Goal: Task Accomplishment & Management: Use online tool/utility

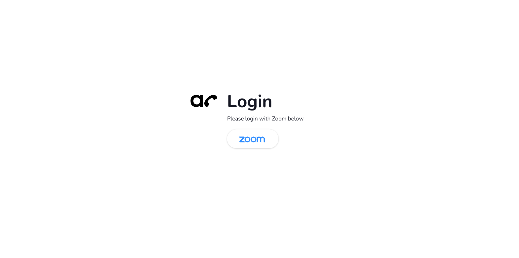
click at [44, 175] on div "Login Please login with Zoom below" at bounding box center [259, 129] width 519 height 258
click at [251, 141] on img at bounding box center [251, 139] width 37 height 18
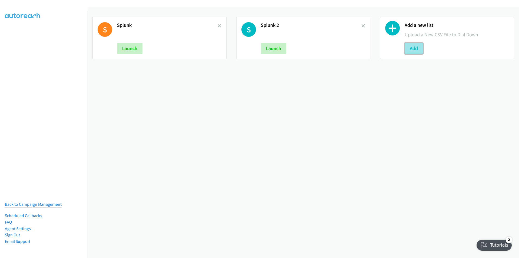
click at [407, 46] on button "Add" at bounding box center [414, 48] width 18 height 11
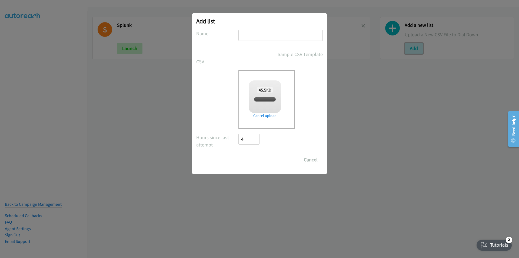
checkbox input "true"
click at [259, 33] on input "text" at bounding box center [280, 35] width 84 height 11
type input "morning lists"
click at [238, 154] on input "Save List" at bounding box center [252, 159] width 28 height 11
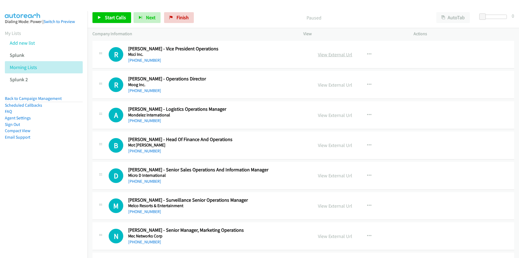
click at [330, 55] on link "View External Url" at bounding box center [335, 54] width 34 height 6
click at [66, 196] on nav "Dialing Mode: Power | Switch to Preview My Lists Add new list Splunk Morning Li…" at bounding box center [44, 140] width 88 height 258
click at [105, 17] on span "Start Calls" at bounding box center [115, 17] width 21 height 6
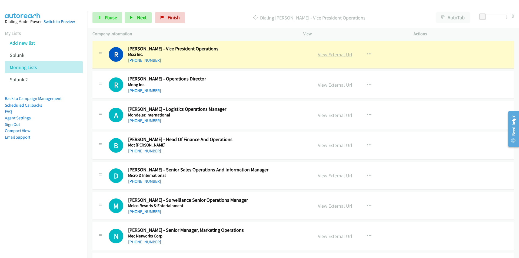
click at [330, 54] on link "View External Url" at bounding box center [335, 54] width 34 height 6
click at [341, 54] on link "View External Url" at bounding box center [335, 54] width 34 height 6
click at [100, 19] on icon at bounding box center [100, 18] width 4 height 4
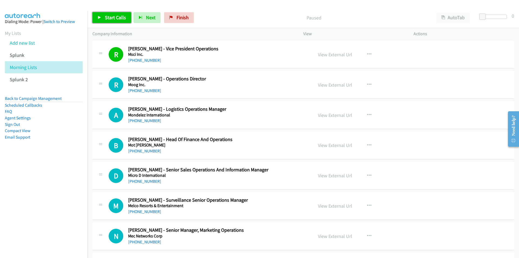
click at [103, 19] on link "Start Calls" at bounding box center [111, 17] width 39 height 11
click at [46, 187] on nav "Dialing Mode: Power | Switch to Preview My Lists Add new list Splunk Morning Li…" at bounding box center [44, 140] width 88 height 258
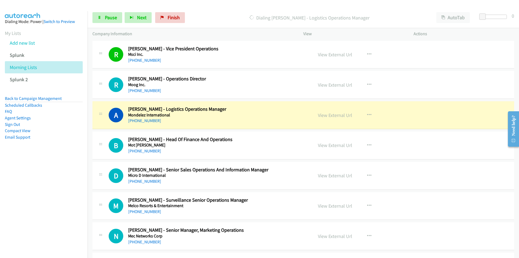
drag, startPoint x: 55, startPoint y: 191, endPoint x: 69, endPoint y: 182, distance: 15.9
click at [55, 191] on nav "Dialing Mode: Power | Switch to Preview My Lists Add new list Splunk Morning Li…" at bounding box center [44, 140] width 88 height 258
click at [329, 85] on link "View External Url" at bounding box center [335, 85] width 34 height 6
click at [13, 216] on nav "Dialing Mode: Power | Switch to Preview My Lists Add new list Splunk Morning Li…" at bounding box center [44, 140] width 88 height 258
click at [336, 114] on link "View External Url" at bounding box center [335, 115] width 34 height 6
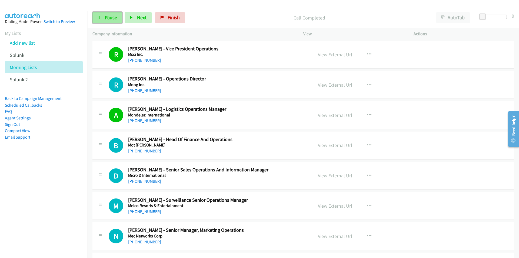
click at [101, 16] on link "Pause" at bounding box center [107, 17] width 30 height 11
click at [333, 85] on link "View External Url" at bounding box center [335, 85] width 34 height 6
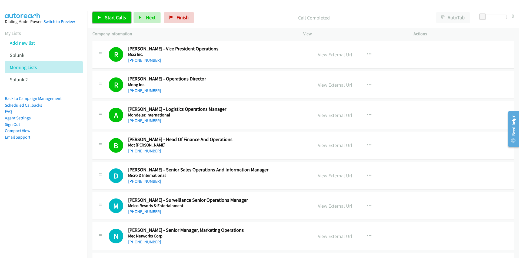
click at [111, 20] on span "Start Calls" at bounding box center [115, 17] width 21 height 6
click at [62, 197] on nav "Dialing Mode: Power | Switch to Preview My Lists Add new list Splunk Morning Li…" at bounding box center [44, 140] width 88 height 258
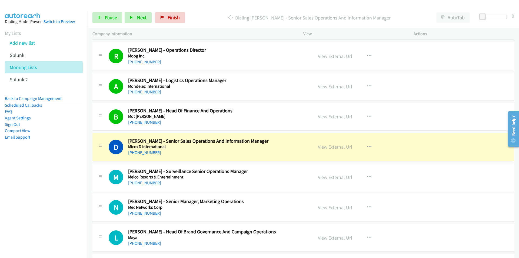
scroll to position [27, 0]
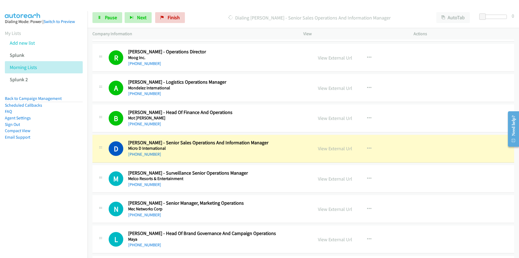
click at [77, 194] on nav "Dialing Mode: Power | Switch to Preview My Lists Add new list Splunk Morning Li…" at bounding box center [44, 140] width 88 height 258
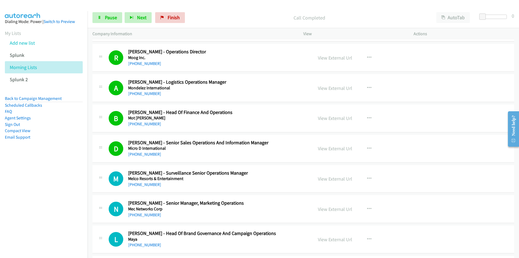
scroll to position [54, 0]
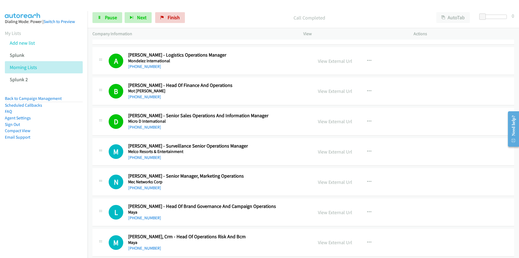
drag, startPoint x: 47, startPoint y: 198, endPoint x: 80, endPoint y: 191, distance: 33.1
click at [47, 198] on nav "Dialing Mode: Power | Switch to Preview My Lists Add new list Splunk Morning Li…" at bounding box center [44, 140] width 88 height 258
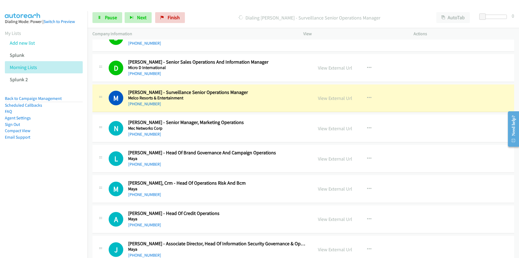
scroll to position [108, 0]
click at [336, 99] on link "View External Url" at bounding box center [335, 97] width 34 height 6
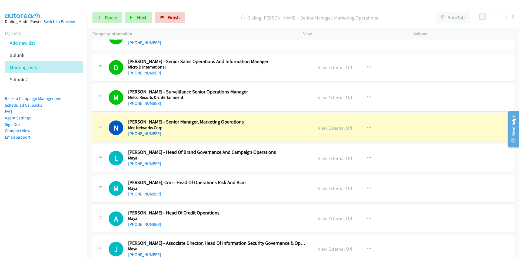
click at [47, 171] on nav "Dialing Mode: Power | Switch to Preview My Lists Add new list Splunk Morning Li…" at bounding box center [44, 140] width 88 height 258
click at [47, 209] on nav "Dialing Mode: Power | Switch to Preview My Lists Add new list Splunk Morning Li…" at bounding box center [44, 140] width 88 height 258
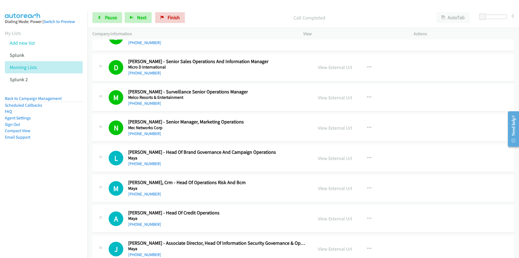
drag, startPoint x: 37, startPoint y: 201, endPoint x: 45, endPoint y: 201, distance: 7.8
click at [37, 201] on nav "Dialing Mode: Power | Switch to Preview My Lists Add new list Splunk Morning Li…" at bounding box center [44, 140] width 88 height 258
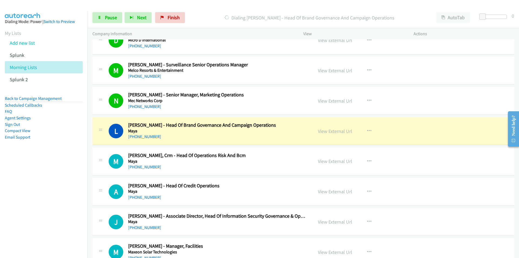
scroll to position [162, 0]
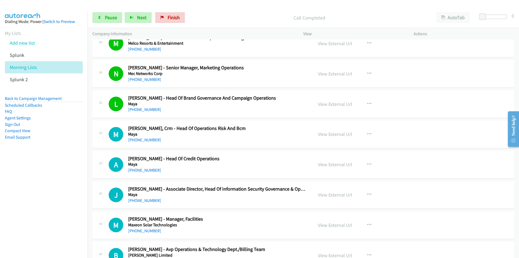
click at [40, 202] on nav "Dialing Mode: Power | Switch to Preview My Lists Add new list Splunk Morning Li…" at bounding box center [44, 140] width 88 height 258
drag, startPoint x: 83, startPoint y: 192, endPoint x: 97, endPoint y: 187, distance: 14.5
click at [83, 192] on nav "Dialing Mode: Power | Switch to Preview My Lists Add new list Splunk Morning Li…" at bounding box center [44, 140] width 88 height 258
click at [68, 190] on nav "Dialing Mode: Power | Switch to Preview My Lists Add new list Splunk Morning Li…" at bounding box center [44, 140] width 88 height 258
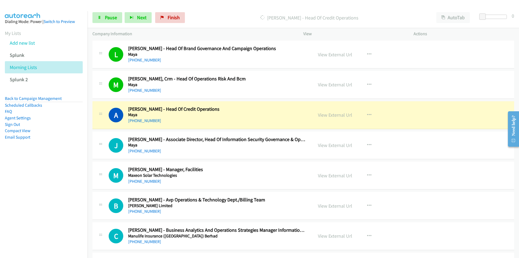
scroll to position [216, 0]
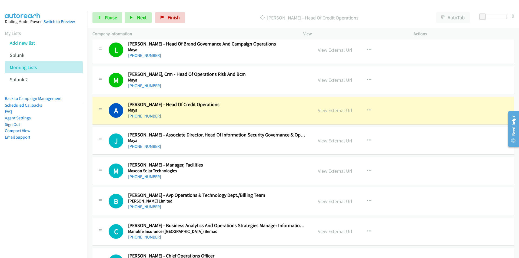
click at [70, 196] on nav "Dialing Mode: Power | Switch to Preview My Lists Add new list Splunk Morning Li…" at bounding box center [44, 140] width 88 height 258
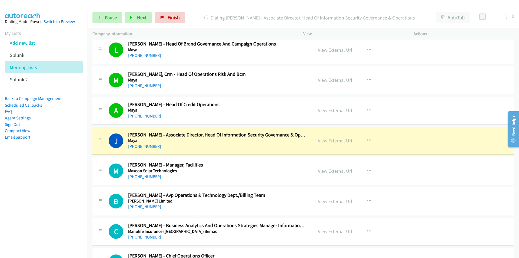
click at [53, 222] on nav "Dialing Mode: Power | Switch to Preview My Lists Add new list Splunk Morning Li…" at bounding box center [44, 140] width 88 height 258
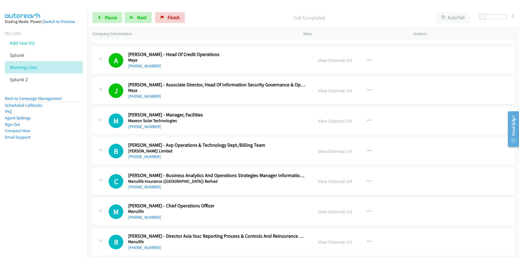
scroll to position [270, 0]
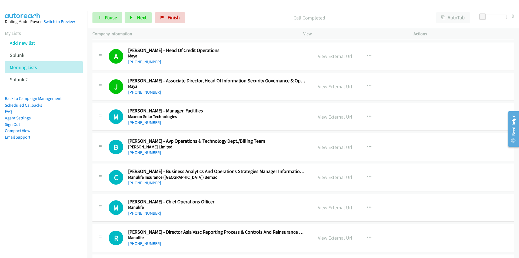
click at [59, 193] on nav "Dialing Mode: Power | Switch to Preview My Lists Add new list Splunk Morning Li…" at bounding box center [44, 140] width 88 height 258
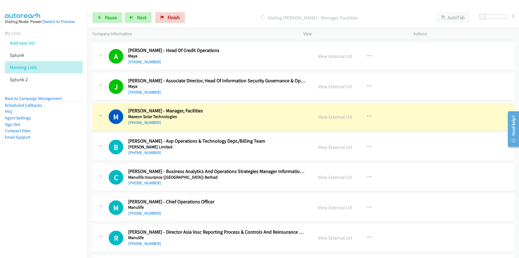
click at [38, 167] on nav "Dialing Mode: Power | Switch to Preview My Lists Add new list Splunk Morning Li…" at bounding box center [44, 140] width 88 height 258
click at [327, 116] on link "View External Url" at bounding box center [335, 116] width 34 height 6
drag, startPoint x: 35, startPoint y: 211, endPoint x: 51, endPoint y: 208, distance: 16.0
click at [35, 211] on nav "Dialing Mode: Power | Switch to Preview My Lists Add new list Splunk Morning Li…" at bounding box center [44, 140] width 88 height 258
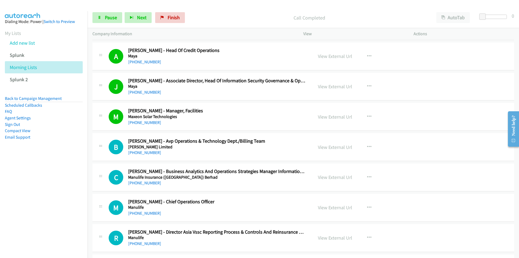
click at [63, 193] on nav "Dialing Mode: Power | Switch to Preview My Lists Add new list Splunk Morning Li…" at bounding box center [44, 140] width 88 height 258
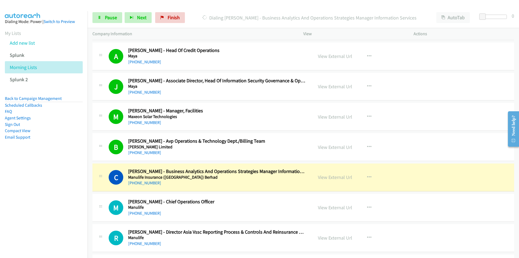
click at [20, 211] on nav "Dialing Mode: Power | Switch to Preview My Lists Add new list Splunk Morning Li…" at bounding box center [44, 140] width 88 height 258
click at [69, 215] on nav "Dialing Mode: Power | Switch to Preview My Lists Add new list Splunk Morning Li…" at bounding box center [44, 140] width 88 height 258
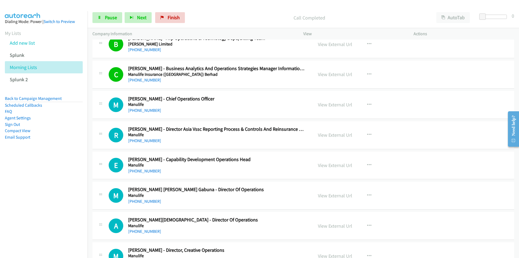
scroll to position [378, 0]
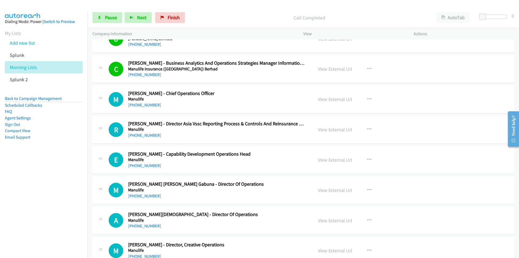
click at [70, 201] on nav "Dialing Mode: Power | Switch to Preview My Lists Add new list Splunk Morning Li…" at bounding box center [44, 140] width 88 height 258
drag, startPoint x: 56, startPoint y: 216, endPoint x: 75, endPoint y: 208, distance: 21.2
click at [56, 216] on nav "Dialing Mode: Power | Switch to Preview My Lists Add new list Splunk Morning Li…" at bounding box center [44, 140] width 88 height 258
click at [78, 203] on nav "Dialing Mode: Power | Switch to Preview My Lists Add new list Splunk Morning Li…" at bounding box center [44, 140] width 88 height 258
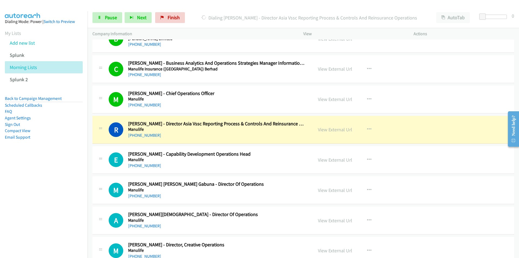
click at [49, 228] on nav "Dialing Mode: Power | Switch to Preview My Lists Add new list Splunk Morning Li…" at bounding box center [44, 140] width 88 height 258
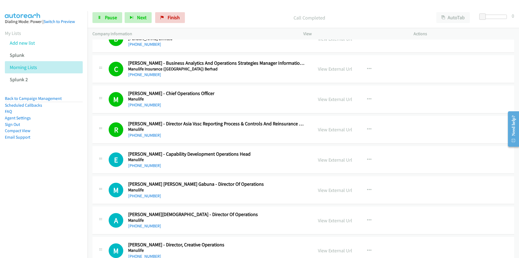
click at [47, 203] on nav "Dialing Mode: Power | Switch to Preview My Lists Add new list Splunk Morning Li…" at bounding box center [44, 140] width 88 height 258
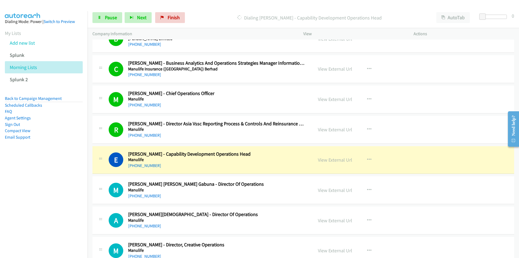
click at [59, 204] on nav "Dialing Mode: Power | Switch to Preview My Lists Add new list Splunk Morning Li…" at bounding box center [44, 140] width 88 height 258
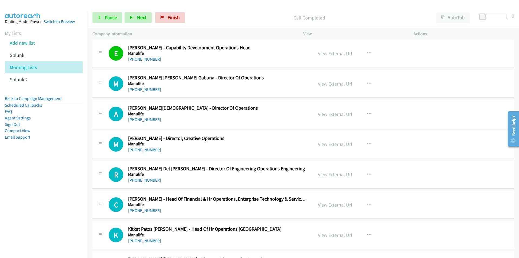
scroll to position [486, 0]
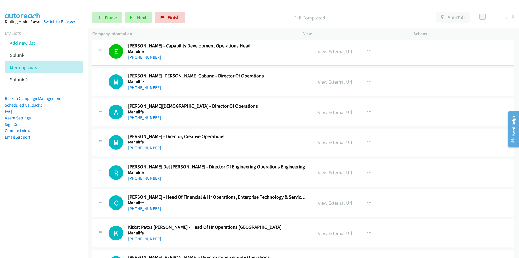
click at [30, 216] on nav "Dialing Mode: Power | Switch to Preview My Lists Add new list Splunk Morning Li…" at bounding box center [44, 140] width 88 height 258
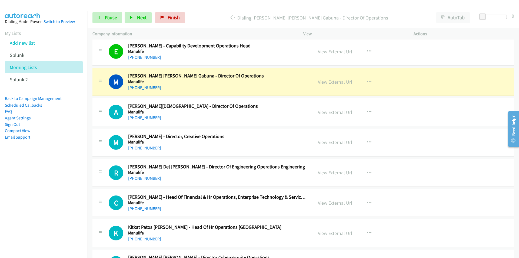
click at [54, 199] on nav "Dialing Mode: Power | Switch to Preview My Lists Add new list Splunk Morning Li…" at bounding box center [44, 140] width 88 height 258
drag, startPoint x: 82, startPoint y: 189, endPoint x: 90, endPoint y: 186, distance: 8.0
click at [82, 189] on nav "Dialing Mode: Power | Switch to Preview My Lists Add new list Splunk Morning Li…" at bounding box center [44, 140] width 88 height 258
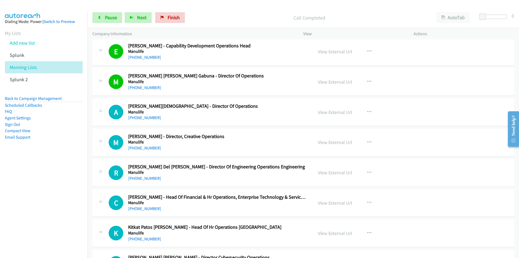
click at [31, 204] on nav "Dialing Mode: Power | Switch to Preview My Lists Add new list Splunk Morning Li…" at bounding box center [44, 140] width 88 height 258
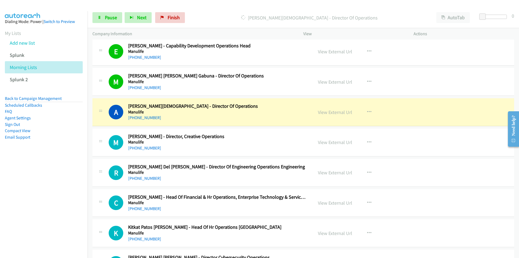
drag, startPoint x: 72, startPoint y: 185, endPoint x: 81, endPoint y: 184, distance: 8.8
click at [72, 185] on nav "Dialing Mode: Power | Switch to Preview My Lists Add new list Splunk Morning Li…" at bounding box center [44, 140] width 88 height 258
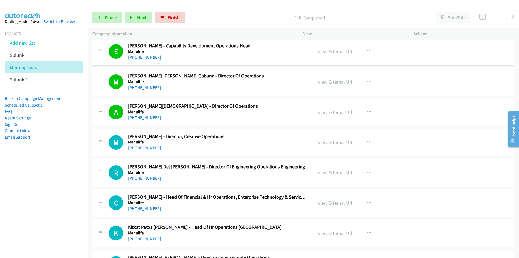
click at [63, 202] on nav "Dialing Mode: Power | Switch to Preview My Lists Add new list Splunk Morning Li…" at bounding box center [44, 140] width 88 height 258
click at [64, 202] on nav "Dialing Mode: Power | Switch to Preview My Lists Add new list Splunk Morning Li…" at bounding box center [44, 140] width 88 height 258
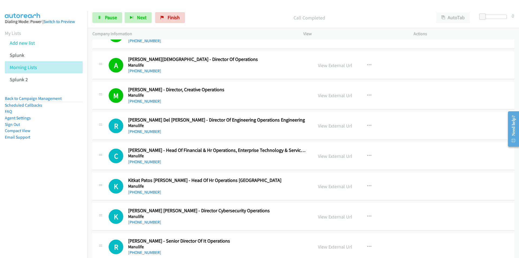
scroll to position [540, 0]
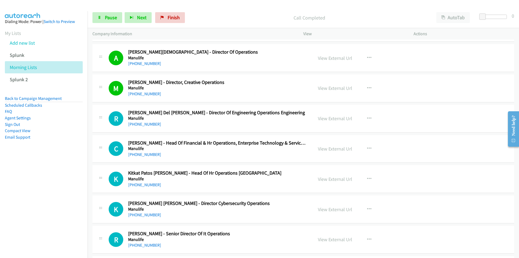
click at [54, 193] on nav "Dialing Mode: Power | Switch to Preview My Lists Add new list Splunk Morning Li…" at bounding box center [44, 140] width 88 height 258
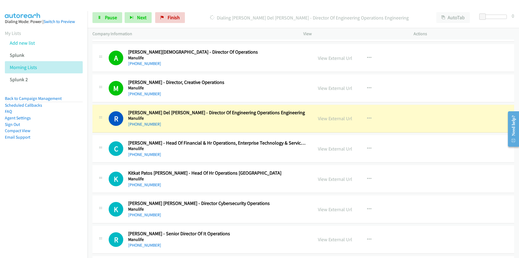
click at [47, 221] on nav "Dialing Mode: Power | Switch to Preview My Lists Add new list Splunk Morning Li…" at bounding box center [44, 140] width 88 height 258
click at [56, 202] on nav "Dialing Mode: Power | Switch to Preview My Lists Add new list Splunk Morning Li…" at bounding box center [44, 140] width 88 height 258
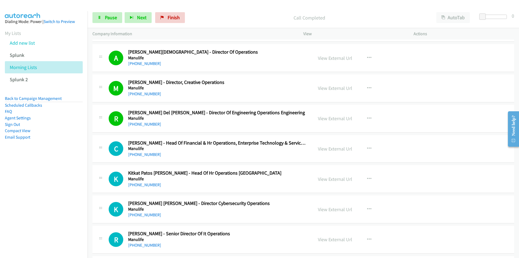
click at [60, 198] on nav "Dialing Mode: Power | Switch to Preview My Lists Add new list Splunk Morning Li…" at bounding box center [44, 140] width 88 height 258
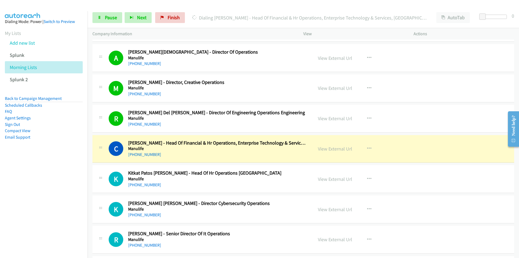
click at [60, 206] on nav "Dialing Mode: Power | Switch to Preview My Lists Add new list Splunk Morning Li…" at bounding box center [44, 140] width 88 height 258
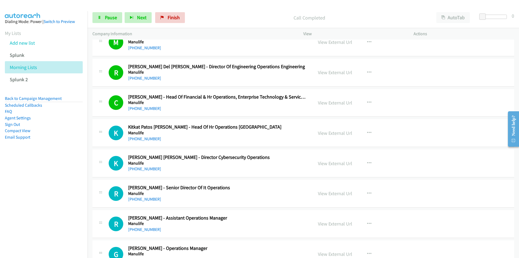
scroll to position [595, 0]
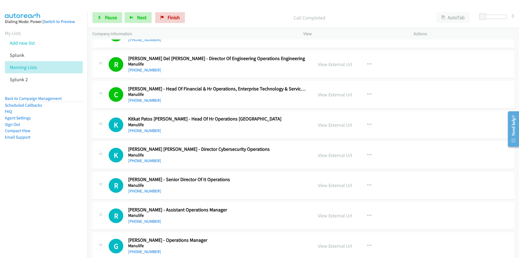
click at [64, 195] on nav "Dialing Mode: Power | Switch to Preview My Lists Add new list Splunk Morning Li…" at bounding box center [44, 140] width 88 height 258
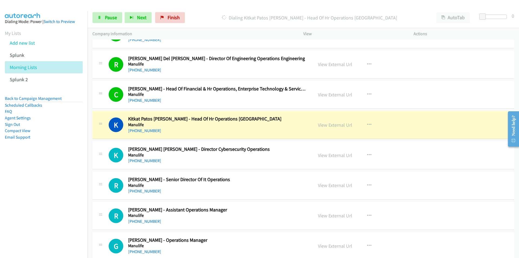
click at [56, 192] on nav "Dialing Mode: Power | Switch to Preview My Lists Add new list Splunk Morning Li…" at bounding box center [44, 140] width 88 height 258
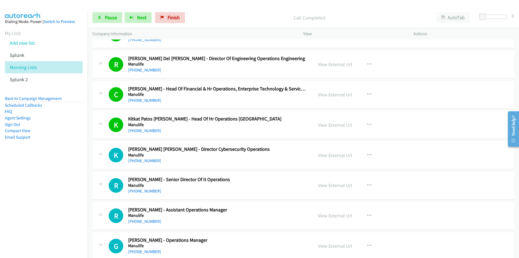
scroll to position [622, 0]
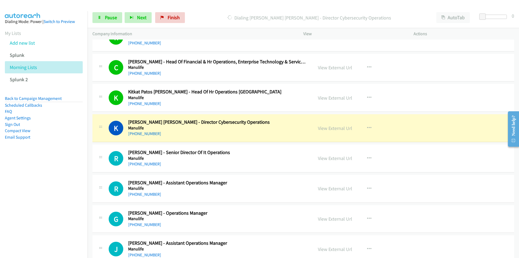
click at [52, 199] on nav "Dialing Mode: Power | Switch to Preview My Lists Add new list Splunk Morning Li…" at bounding box center [44, 140] width 88 height 258
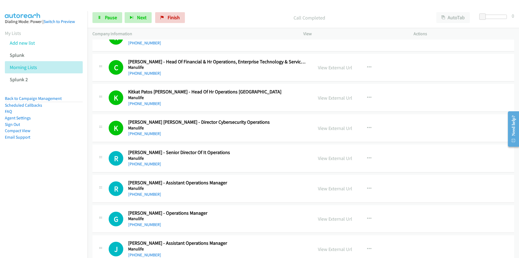
click at [56, 190] on nav "Dialing Mode: Power | Switch to Preview My Lists Add new list Splunk Morning Li…" at bounding box center [44, 140] width 88 height 258
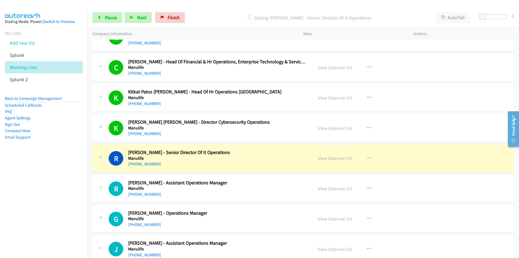
click at [41, 219] on nav "Dialing Mode: Power | Switch to Preview My Lists Add new list Splunk Morning Li…" at bounding box center [44, 140] width 88 height 258
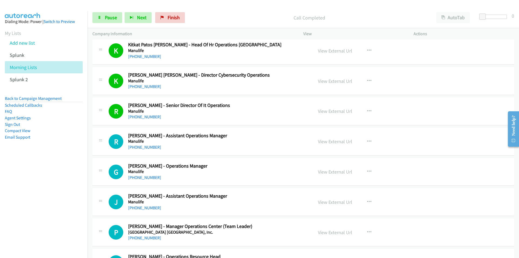
scroll to position [676, 0]
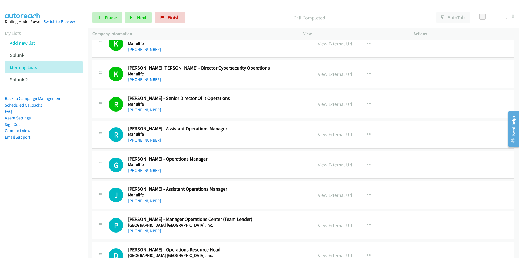
click at [34, 204] on nav "Dialing Mode: Power | Switch to Preview My Lists Add new list Splunk Morning Li…" at bounding box center [44, 140] width 88 height 258
drag, startPoint x: 69, startPoint y: 197, endPoint x: 85, endPoint y: 194, distance: 15.5
click at [69, 197] on nav "Dialing Mode: Power | Switch to Preview My Lists Add new list Splunk Morning Li…" at bounding box center [44, 140] width 88 height 258
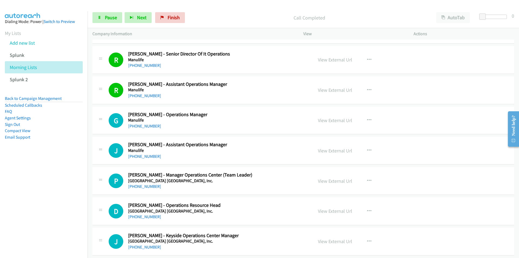
scroll to position [757, 0]
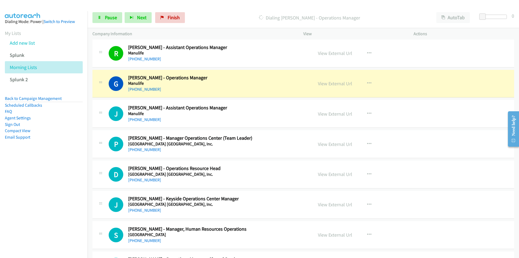
click at [44, 211] on nav "Dialing Mode: Power | Switch to Preview My Lists Add new list Splunk Morning Li…" at bounding box center [44, 140] width 88 height 258
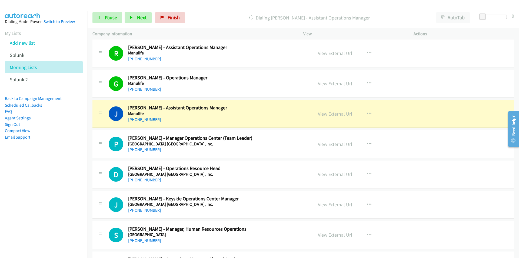
click at [72, 156] on aside "Dialing Mode: Power | Switch to Preview My Lists Add new list Splunk Morning Li…" at bounding box center [44, 87] width 88 height 153
click at [47, 205] on nav "Dialing Mode: Power | Switch to Preview My Lists Add new list Splunk Morning Li…" at bounding box center [44, 140] width 88 height 258
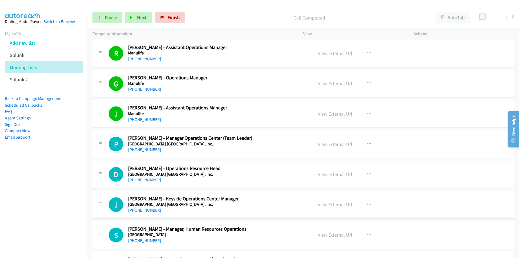
click at [42, 192] on nav "Dialing Mode: Power | Switch to Preview My Lists Add new list Splunk Morning Li…" at bounding box center [44, 140] width 88 height 258
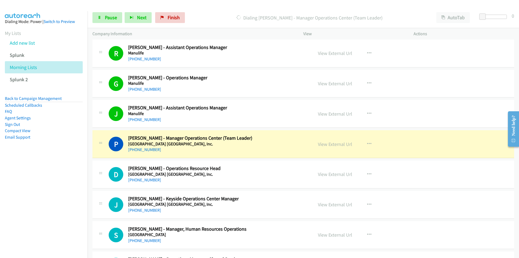
drag, startPoint x: 10, startPoint y: 208, endPoint x: 43, endPoint y: 193, distance: 36.3
click at [10, 207] on nav "Dialing Mode: Power | Switch to Preview My Lists Add new list Splunk Morning Li…" at bounding box center [44, 140] width 88 height 258
click at [336, 143] on link "View External Url" at bounding box center [335, 144] width 34 height 6
click at [11, 200] on nav "Dialing Mode: Power | Switch to Preview My Lists Add new list Splunk Morning Li…" at bounding box center [44, 140] width 88 height 258
click at [337, 144] on link "View External Url" at bounding box center [335, 144] width 34 height 6
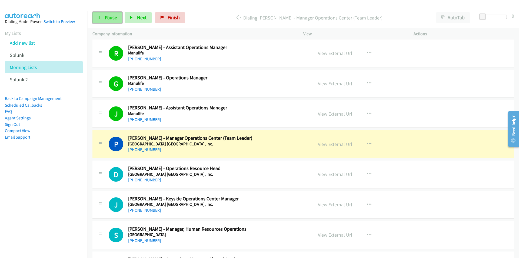
click at [100, 16] on icon at bounding box center [100, 18] width 4 height 4
click at [51, 183] on nav "Dialing Mode: Power | Switch to Preview My Lists Add new list Splunk Morning Li…" at bounding box center [44, 140] width 88 height 258
click at [70, 202] on nav "Dialing Mode: Power | Switch to Preview My Lists Add new list Splunk Morning Li…" at bounding box center [44, 140] width 88 height 258
click at [28, 193] on nav "Dialing Mode: Power | Switch to Preview My Lists Add new list Splunk Morning Li…" at bounding box center [44, 140] width 88 height 258
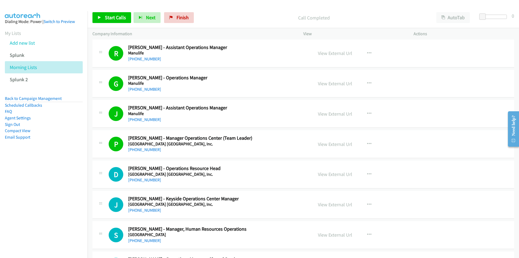
click at [72, 196] on nav "Dialing Mode: Power | Switch to Preview My Lists Add new list Splunk Morning Li…" at bounding box center [44, 140] width 88 height 258
click at [64, 227] on nav "Dialing Mode: Power | Switch to Preview My Lists Add new list Splunk Morning Li…" at bounding box center [44, 140] width 88 height 258
click at [61, 195] on nav "Dialing Mode: Power | Switch to Preview My Lists Add new list Splunk Morning Li…" at bounding box center [44, 140] width 88 height 258
click at [322, 144] on link "View External Url" at bounding box center [335, 144] width 34 height 6
click at [118, 18] on span "Start Calls" at bounding box center [115, 17] width 21 height 6
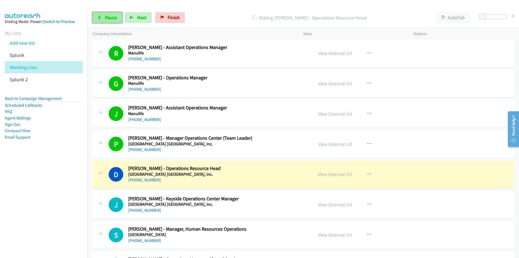
click at [104, 15] on link "Pause" at bounding box center [107, 17] width 30 height 11
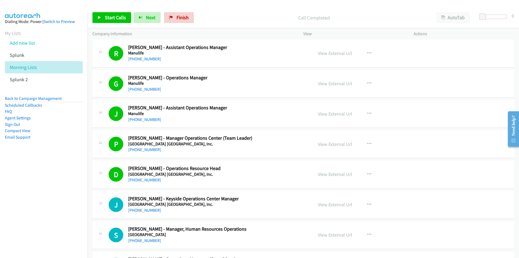
click at [64, 181] on nav "Dialing Mode: Power | Switch to Preview My Lists Add new list Splunk Morning Li…" at bounding box center [44, 140] width 88 height 258
click at [106, 16] on span "Start Calls" at bounding box center [115, 17] width 21 height 6
click at [77, 216] on nav "Dialing Mode: Power | Switch to Preview My Lists Add new list Splunk Morning Li…" at bounding box center [44, 140] width 88 height 258
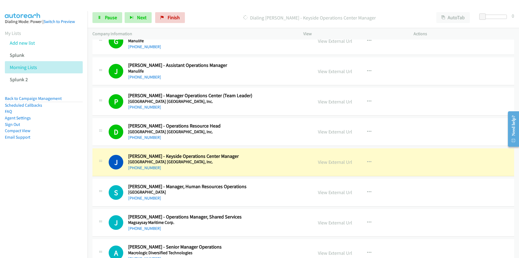
scroll to position [838, 0]
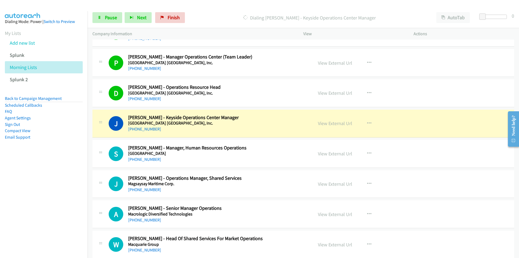
click at [62, 199] on nav "Dialing Mode: Power | Switch to Preview My Lists Add new list Splunk Morning Li…" at bounding box center [44, 140] width 88 height 258
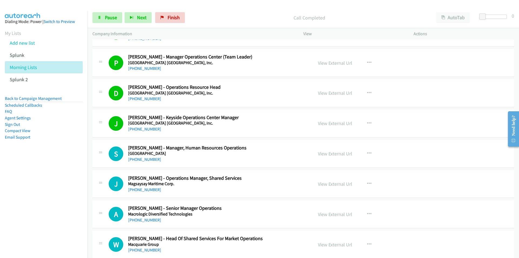
click at [78, 198] on nav "Dialing Mode: Power | Switch to Preview My Lists Add new list Splunk Morning Li…" at bounding box center [44, 140] width 88 height 258
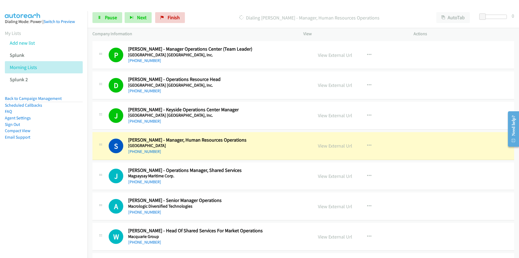
scroll to position [865, 0]
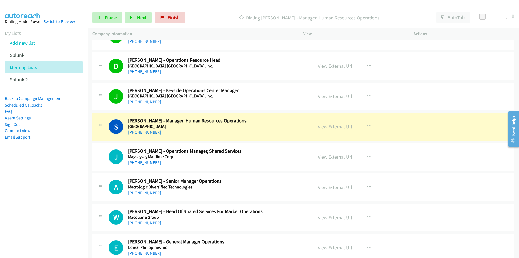
click at [59, 203] on nav "Dialing Mode: Power | Switch to Preview My Lists Add new list Splunk Morning Li…" at bounding box center [44, 140] width 88 height 258
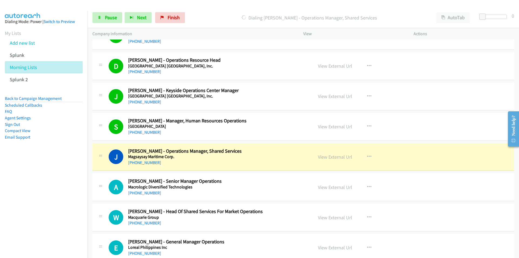
click at [8, 203] on nav "Dialing Mode: Power | Switch to Preview My Lists Add new list Splunk Morning Li…" at bounding box center [44, 140] width 88 height 258
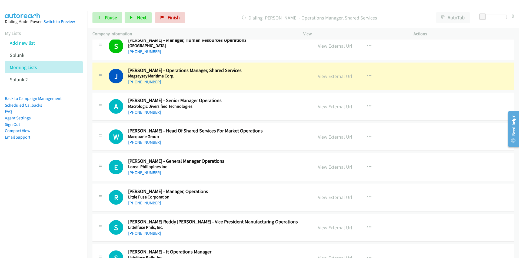
scroll to position [946, 0]
click at [37, 197] on nav "Dialing Mode: Power | Switch to Preview My Lists Add new list Splunk Morning Li…" at bounding box center [44, 140] width 88 height 258
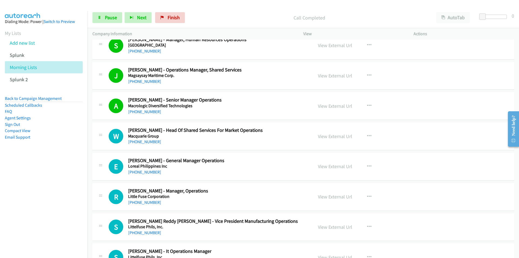
click at [72, 199] on nav "Dialing Mode: Power | Switch to Preview My Lists Add new list Splunk Morning Li…" at bounding box center [44, 140] width 88 height 258
click at [333, 167] on link "View External Url" at bounding box center [335, 166] width 34 height 6
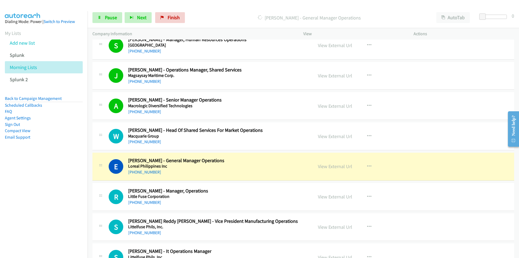
click at [38, 205] on nav "Dialing Mode: Power | Switch to Preview My Lists Add new list Splunk Morning Li…" at bounding box center [44, 140] width 88 height 258
click at [332, 166] on link "View External Url" at bounding box center [335, 166] width 34 height 6
click at [107, 19] on span "Pause" at bounding box center [111, 17] width 12 height 6
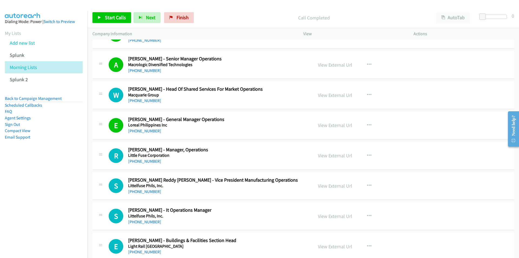
scroll to position [973, 0]
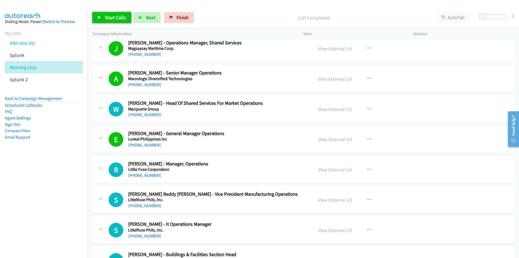
click at [118, 15] on span "Start Calls" at bounding box center [115, 17] width 21 height 6
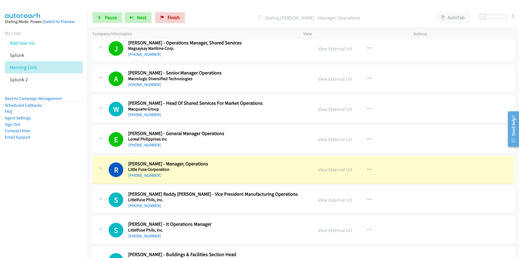
drag, startPoint x: 57, startPoint y: 216, endPoint x: 61, endPoint y: 211, distance: 6.2
click at [58, 216] on nav "Dialing Mode: Power | Switch to Preview My Lists Add new list Splunk Morning Li…" at bounding box center [44, 140] width 88 height 258
click at [330, 171] on link "View External Url" at bounding box center [335, 169] width 34 height 6
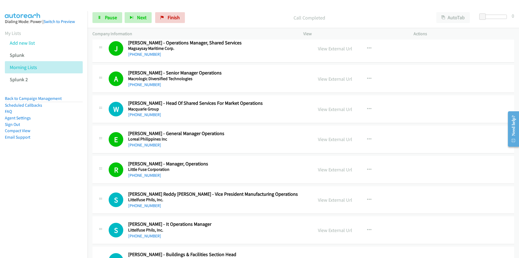
drag, startPoint x: 58, startPoint y: 196, endPoint x: 82, endPoint y: 192, distance: 23.9
click at [58, 196] on nav "Dialing Mode: Power | Switch to Preview My Lists Add new list Splunk Morning Li…" at bounding box center [44, 140] width 88 height 258
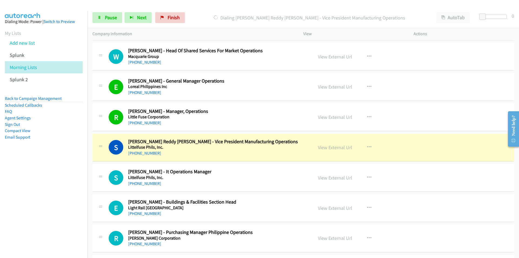
scroll to position [1027, 0]
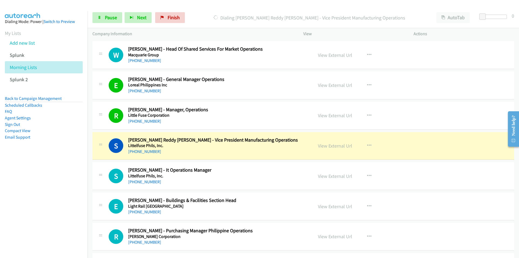
click at [64, 197] on nav "Dialing Mode: Power | Switch to Preview My Lists Add new list Splunk Morning Li…" at bounding box center [44, 140] width 88 height 258
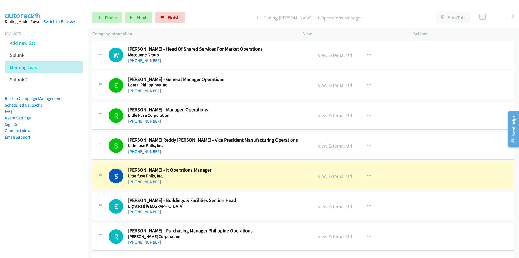
click at [52, 225] on nav "Dialing Mode: Power | Switch to Preview My Lists Add new list Splunk Morning Li…" at bounding box center [44, 140] width 88 height 258
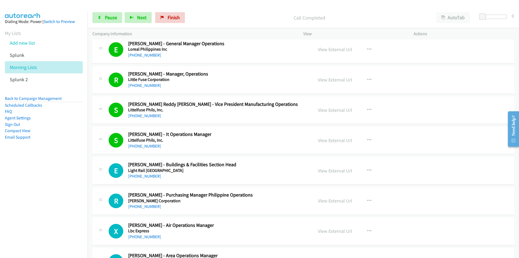
scroll to position [1108, 0]
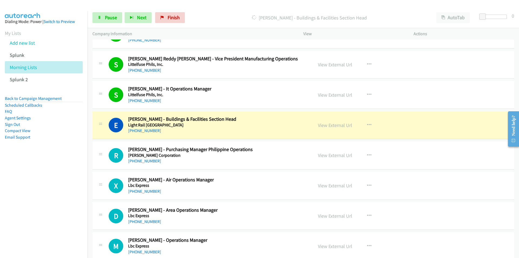
click at [35, 186] on nav "Dialing Mode: Power | Switch to Preview My Lists Add new list Splunk Morning Li…" at bounding box center [44, 140] width 88 height 258
click at [52, 191] on nav "Dialing Mode: Power | Switch to Preview My Lists Add new list Splunk Morning Li…" at bounding box center [44, 140] width 88 height 258
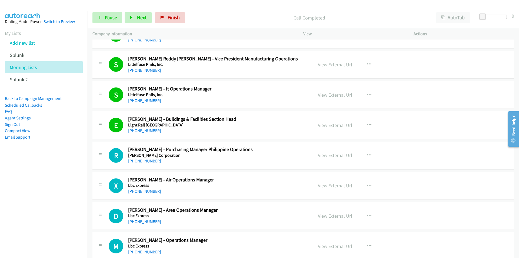
drag, startPoint x: 31, startPoint y: 202, endPoint x: 45, endPoint y: 199, distance: 15.1
click at [31, 202] on nav "Dialing Mode: Power | Switch to Preview My Lists Add new list Splunk Morning Li…" at bounding box center [44, 140] width 88 height 258
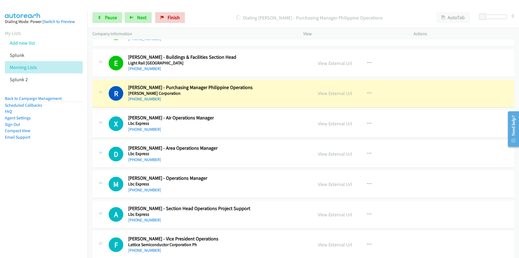
scroll to position [1189, 0]
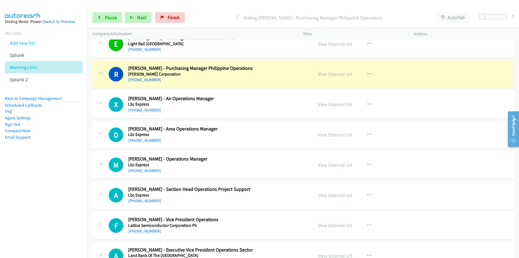
click at [56, 186] on nav "Dialing Mode: Power | Switch to Preview My Lists Add new list Splunk Morning Li…" at bounding box center [44, 140] width 88 height 258
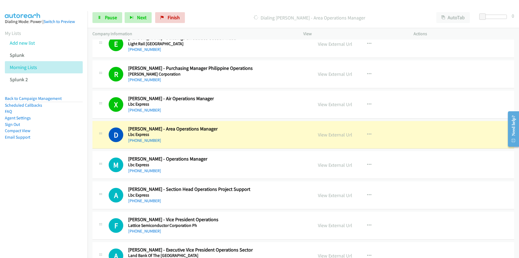
click at [74, 197] on nav "Dialing Mode: Power | Switch to Preview My Lists Add new list Splunk Morning Li…" at bounding box center [44, 140] width 88 height 258
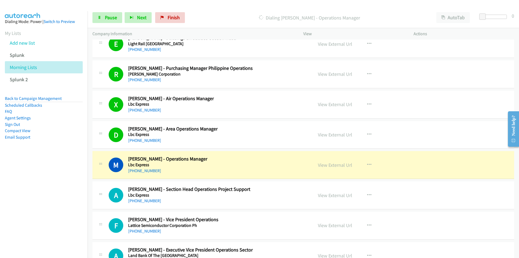
click at [29, 215] on nav "Dialing Mode: Power | Switch to Preview My Lists Add new list Splunk Morning Li…" at bounding box center [44, 140] width 88 height 258
click at [20, 189] on nav "Dialing Mode: Power | Switch to Preview My Lists Add new list Splunk Morning Li…" at bounding box center [44, 140] width 88 height 258
click at [27, 195] on nav "Dialing Mode: Power | Switch to Preview My Lists Add new list Splunk Morning Li…" at bounding box center [44, 140] width 88 height 258
click at [340, 166] on link "View External Url" at bounding box center [335, 165] width 34 height 6
click at [107, 22] on link "Pause" at bounding box center [107, 17] width 30 height 11
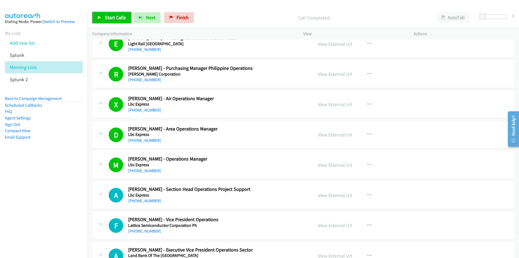
click at [116, 19] on span "Start Calls" at bounding box center [115, 17] width 21 height 6
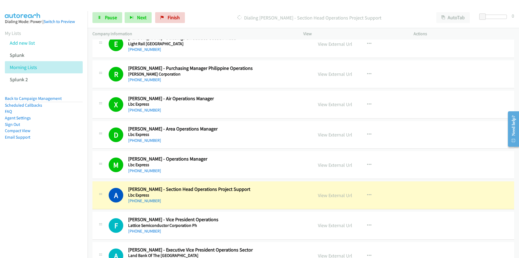
drag, startPoint x: 80, startPoint y: 211, endPoint x: 101, endPoint y: 207, distance: 21.5
click at [80, 211] on nav "Dialing Mode: Power | Switch to Preview My Lists Add new list Splunk Morning Li…" at bounding box center [44, 140] width 88 height 258
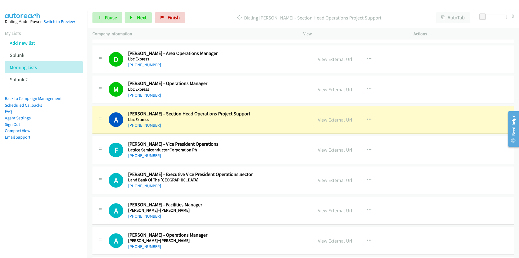
scroll to position [1270, 0]
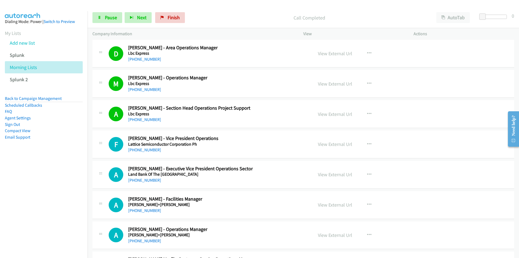
drag, startPoint x: 56, startPoint y: 189, endPoint x: 61, endPoint y: 189, distance: 4.1
click at [56, 189] on nav "Dialing Mode: Power | Switch to Preview My Lists Add new list Splunk Morning Li…" at bounding box center [44, 140] width 88 height 258
drag, startPoint x: 50, startPoint y: 205, endPoint x: 63, endPoint y: 203, distance: 13.6
click at [50, 205] on nav "Dialing Mode: Power | Switch to Preview My Lists Add new list Splunk Morning Li…" at bounding box center [44, 140] width 88 height 258
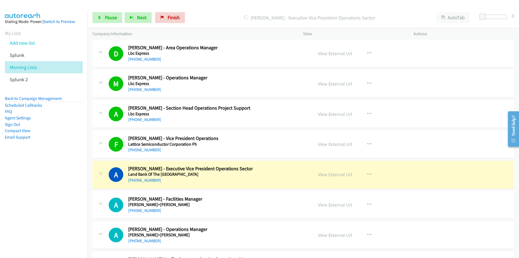
click at [54, 200] on nav "Dialing Mode: Power | Switch to Preview My Lists Add new list Splunk Morning Li…" at bounding box center [44, 140] width 88 height 258
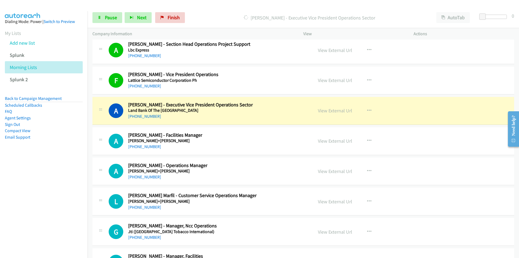
scroll to position [1351, 0]
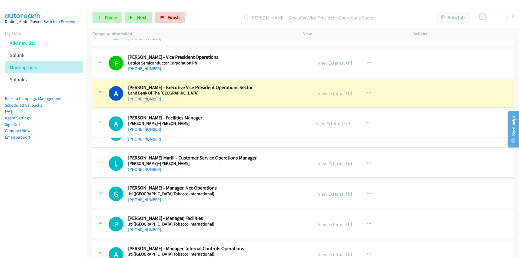
drag, startPoint x: 156, startPoint y: 123, endPoint x: 136, endPoint y: 123, distance: 20.3
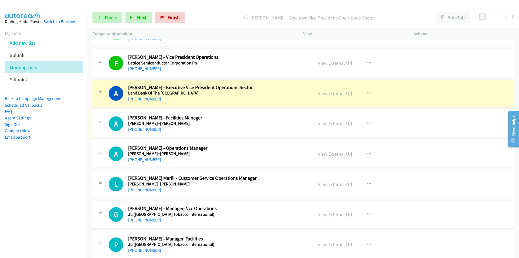
click at [65, 173] on nav "Dialing Mode: Power | Switch to Preview My Lists Add new list Splunk Morning Li…" at bounding box center [44, 140] width 88 height 258
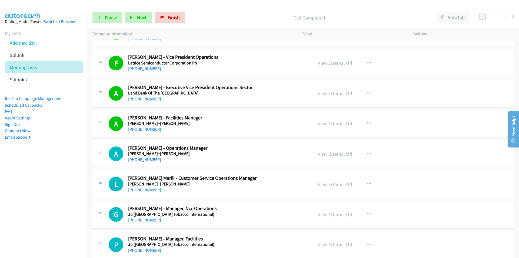
click at [60, 178] on nav "Dialing Mode: Power | Switch to Preview My Lists Add new list Splunk Morning Li…" at bounding box center [44, 140] width 88 height 258
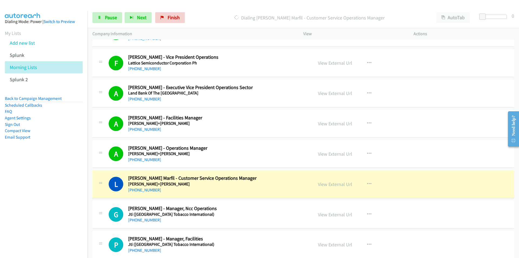
click at [74, 217] on nav "Dialing Mode: Power | Switch to Preview My Lists Add new list Splunk Morning Li…" at bounding box center [44, 140] width 88 height 258
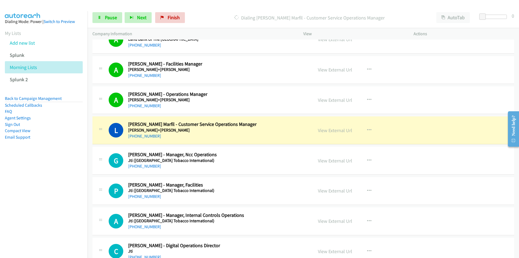
scroll to position [1405, 0]
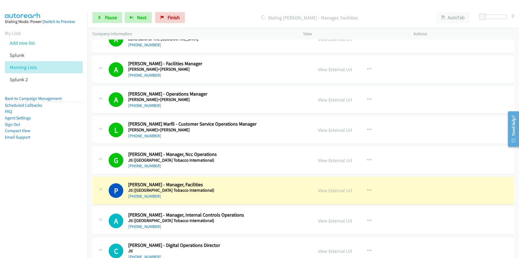
click at [67, 219] on nav "Dialing Mode: Power | Switch to Preview My Lists Add new list Splunk Morning Li…" at bounding box center [44, 140] width 88 height 258
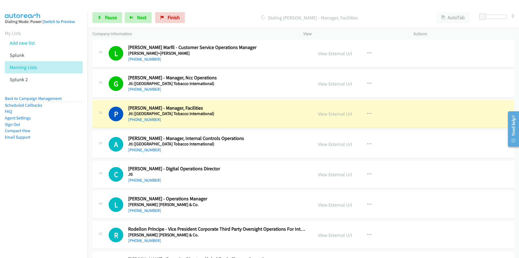
scroll to position [1486, 0]
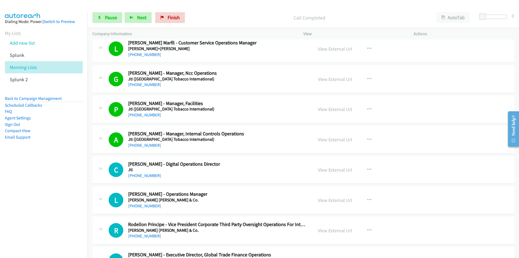
click at [74, 199] on nav "Dialing Mode: Power | Switch to Preview My Lists Add new list Splunk Morning Li…" at bounding box center [44, 140] width 88 height 258
click at [332, 168] on link "View External Url" at bounding box center [335, 169] width 34 height 6
click at [337, 197] on link "View External Url" at bounding box center [335, 200] width 34 height 6
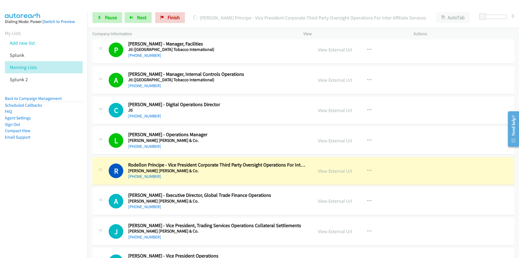
scroll to position [1567, 0]
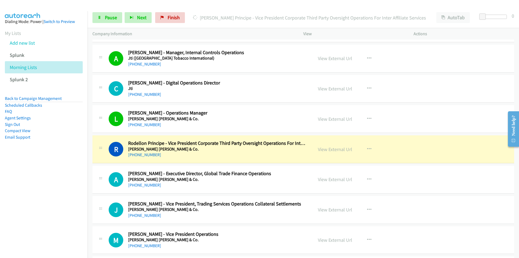
click at [66, 205] on nav "Dialing Mode: Power | Switch to Preview My Lists Add new list Splunk Morning Li…" at bounding box center [44, 140] width 88 height 258
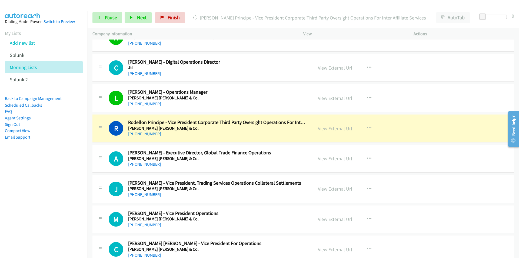
scroll to position [1594, 0]
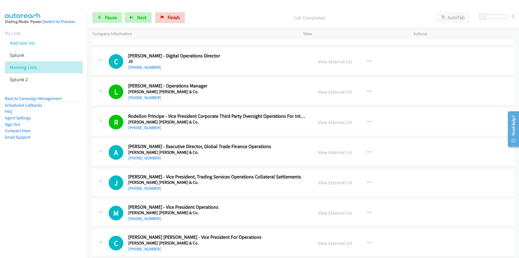
drag, startPoint x: 63, startPoint y: 215, endPoint x: 66, endPoint y: 213, distance: 3.6
click at [63, 215] on nav "Dialing Mode: Power | Switch to Preview My Lists Add new list Splunk Morning Li…" at bounding box center [44, 140] width 88 height 258
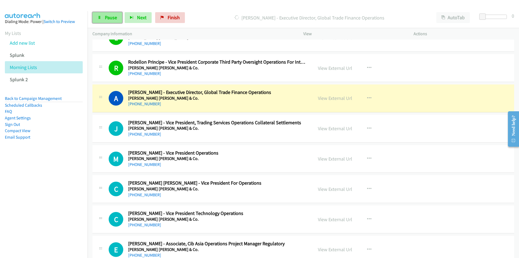
click at [113, 19] on span "Pause" at bounding box center [111, 17] width 12 height 6
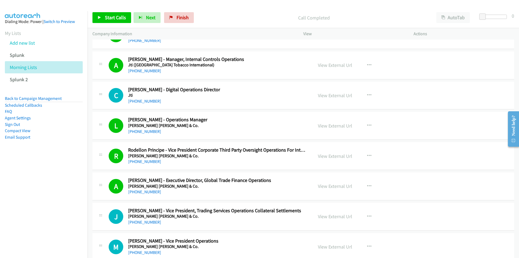
scroll to position [1540, 0]
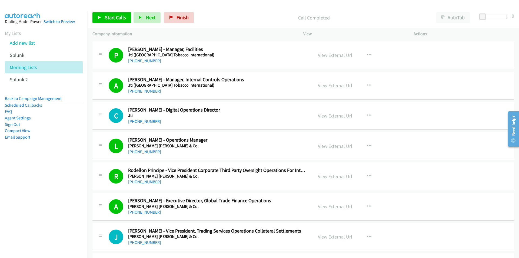
click at [50, 217] on nav "Dialing Mode: Power | Switch to Preview My Lists Add new list Splunk Morning Li…" at bounding box center [44, 140] width 88 height 258
click at [342, 145] on link "View External Url" at bounding box center [335, 146] width 34 height 6
click at [339, 54] on link "View External Url" at bounding box center [335, 55] width 34 height 6
click at [26, 184] on nav "Dialing Mode: Power | Switch to Preview My Lists Add new list Splunk Morning Li…" at bounding box center [44, 140] width 88 height 258
click at [20, 181] on nav "Dialing Mode: Power | Switch to Preview My Lists Add new list Splunk Morning Li…" at bounding box center [44, 140] width 88 height 258
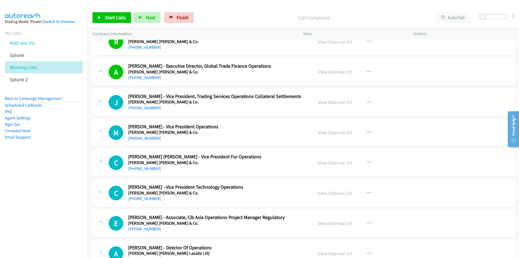
scroll to position [1675, 0]
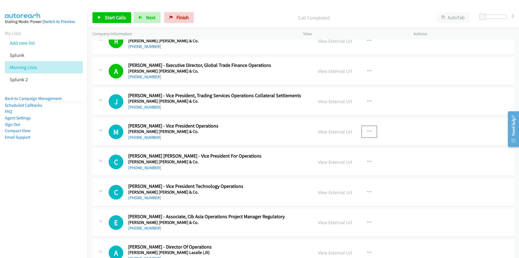
click at [368, 131] on icon "button" at bounding box center [369, 131] width 4 height 4
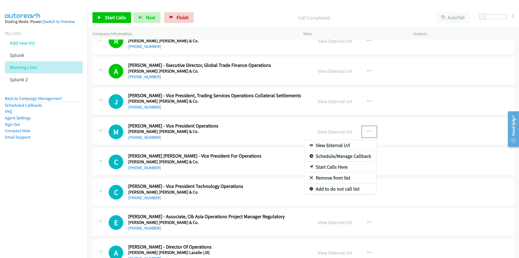
click at [331, 167] on link "Start Calls Here" at bounding box center [340, 166] width 72 height 11
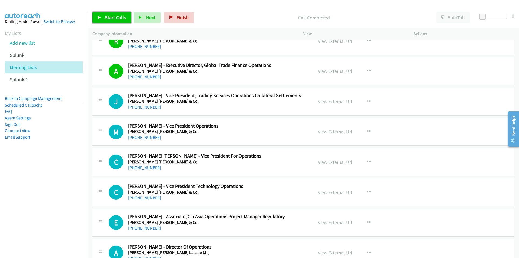
click at [116, 18] on span "Start Calls" at bounding box center [115, 17] width 21 height 6
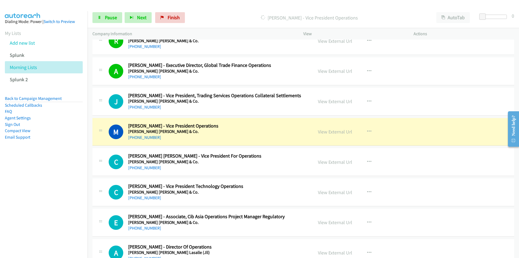
click at [69, 186] on nav "Dialing Mode: Power | Switch to Preview My Lists Add new list Splunk Morning Li…" at bounding box center [44, 140] width 88 height 258
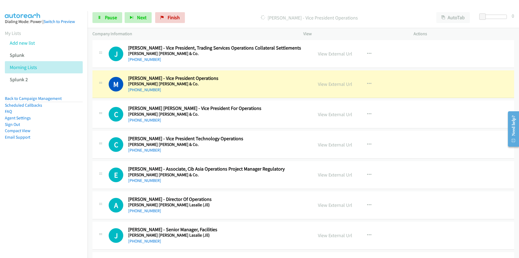
scroll to position [1729, 0]
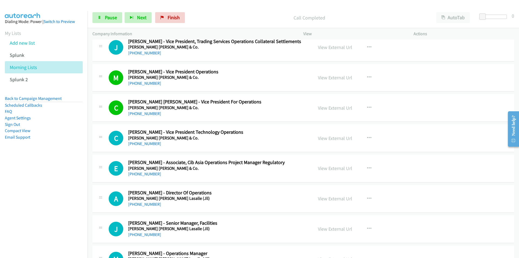
click at [65, 191] on nav "Dialing Mode: Power | Switch to Preview My Lists Add new list Splunk Morning Li…" at bounding box center [44, 140] width 88 height 258
click at [367, 137] on icon "button" at bounding box center [369, 138] width 4 height 4
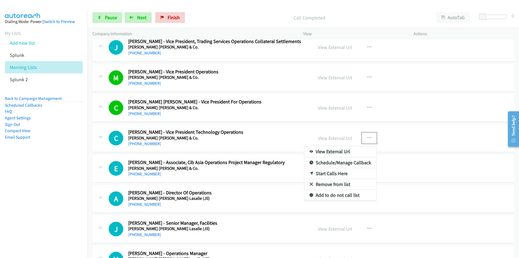
click at [335, 140] on div at bounding box center [259, 129] width 519 height 258
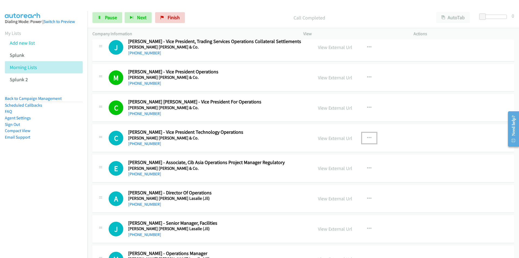
click at [335, 140] on link "View External Url" at bounding box center [335, 138] width 34 height 6
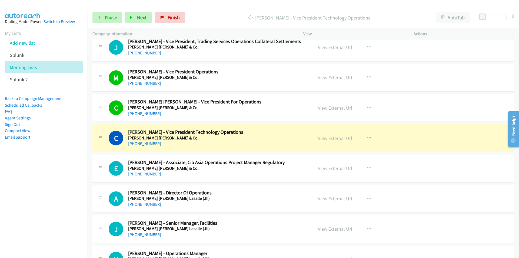
drag, startPoint x: 34, startPoint y: 215, endPoint x: 39, endPoint y: 214, distance: 4.8
click at [34, 215] on nav "Dialing Mode: Power | Switch to Preview My Lists Add new list Splunk Morning Li…" at bounding box center [44, 140] width 88 height 258
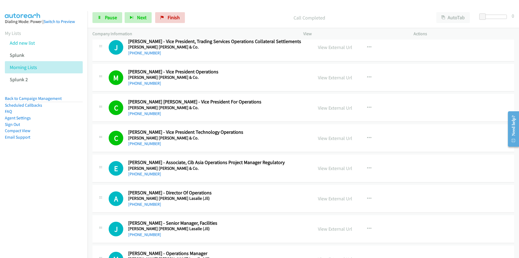
click at [18, 219] on nav "Dialing Mode: Power | Switch to Preview My Lists Add new list Splunk Morning Li…" at bounding box center [44, 140] width 88 height 258
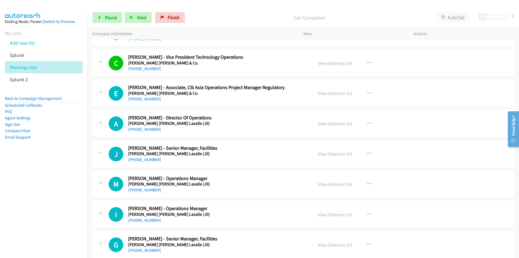
scroll to position [1811, 0]
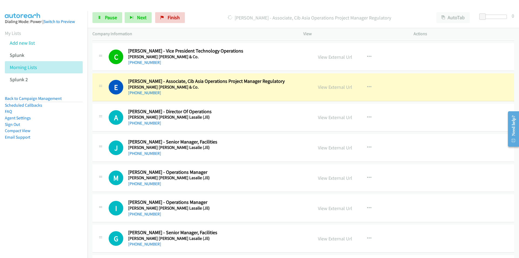
click at [62, 200] on nav "Dialing Mode: Power | Switch to Preview My Lists Add new list Splunk Morning Li…" at bounding box center [44, 140] width 88 height 258
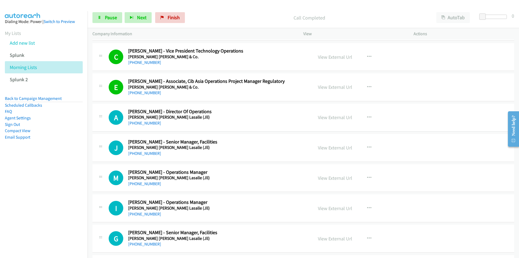
click at [50, 188] on nav "Dialing Mode: Power | Switch to Preview My Lists Add new list Splunk Morning Li…" at bounding box center [44, 140] width 88 height 258
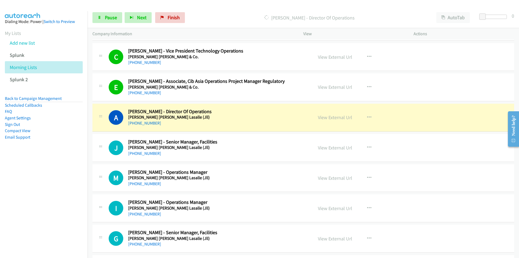
click at [52, 197] on nav "Dialing Mode: Power | Switch to Preview My Lists Add new list Splunk Morning Li…" at bounding box center [44, 140] width 88 height 258
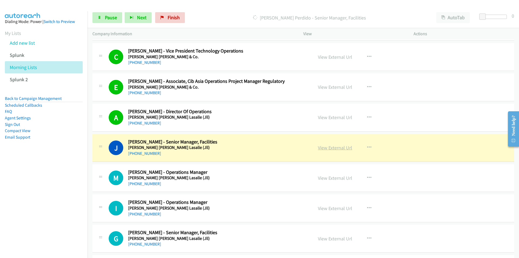
click at [334, 145] on link "View External Url" at bounding box center [335, 147] width 34 height 6
click at [110, 18] on span "Pause" at bounding box center [111, 17] width 12 height 6
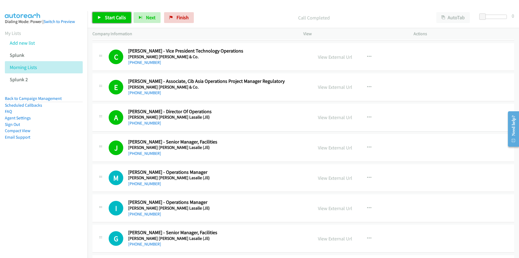
click at [117, 16] on span "Start Calls" at bounding box center [115, 17] width 21 height 6
click at [47, 204] on nav "Dialing Mode: Power | Switch to Preview My Lists Add new list Splunk Morning Li…" at bounding box center [44, 140] width 88 height 258
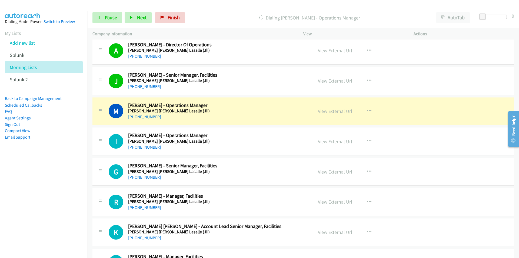
scroll to position [1892, 0]
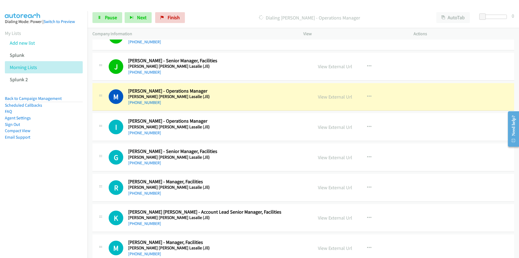
drag, startPoint x: 17, startPoint y: 215, endPoint x: 47, endPoint y: 212, distance: 30.4
click at [17, 215] on nav "Dialing Mode: Power | Switch to Preview My Lists Add new list Splunk Morning Li…" at bounding box center [44, 140] width 88 height 258
drag, startPoint x: 28, startPoint y: 183, endPoint x: 31, endPoint y: 181, distance: 3.3
click at [28, 183] on nav "Dialing Mode: Power | Switch to Preview My Lists Add new list Splunk Morning Li…" at bounding box center [44, 140] width 88 height 258
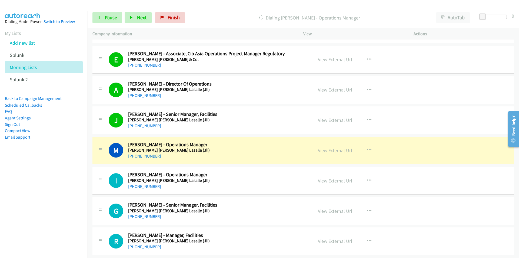
scroll to position [1838, 0]
click at [21, 189] on nav "Dialing Mode: Power | Switch to Preview My Lists Add new list Splunk Morning Li…" at bounding box center [44, 140] width 88 height 258
click at [15, 187] on nav "Dialing Mode: Power | Switch to Preview My Lists Add new list Splunk Morning Li…" at bounding box center [44, 140] width 88 height 258
click at [339, 152] on link "View External Url" at bounding box center [335, 151] width 34 height 6
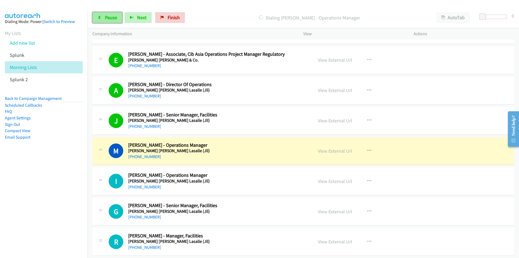
click at [106, 19] on span "Pause" at bounding box center [111, 17] width 12 height 6
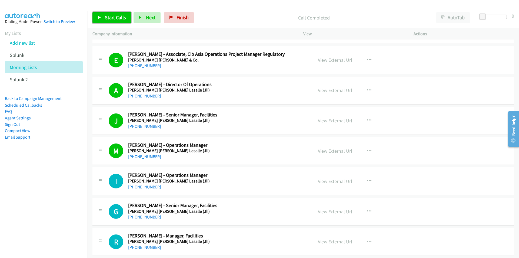
click at [112, 17] on span "Start Calls" at bounding box center [115, 17] width 21 height 6
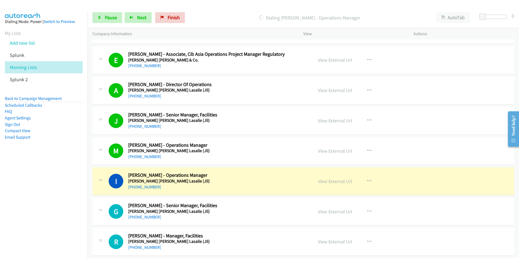
click at [64, 213] on nav "Dialing Mode: Power | Switch to Preview My Lists Add new list Splunk Morning Li…" at bounding box center [44, 140] width 88 height 258
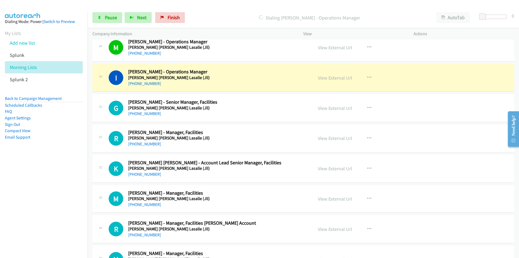
scroll to position [1946, 0]
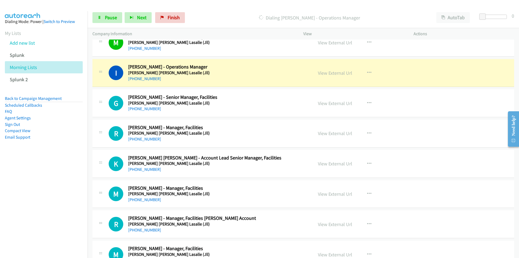
drag, startPoint x: 42, startPoint y: 166, endPoint x: 96, endPoint y: 155, distance: 54.9
click at [42, 166] on nav "Dialing Mode: Power | Switch to Preview My Lists Add new list Splunk Morning Li…" at bounding box center [44, 140] width 88 height 258
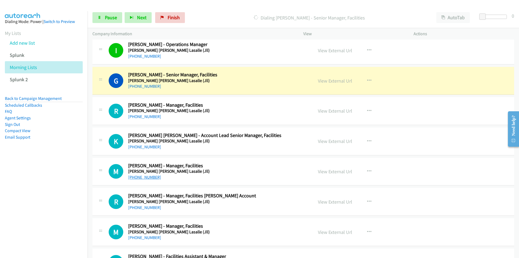
scroll to position [1973, 0]
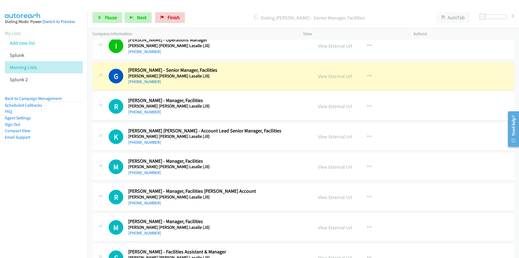
click at [25, 211] on nav "Dialing Mode: Power | Switch to Preview My Lists Add new list Splunk Morning Li…" at bounding box center [44, 140] width 88 height 258
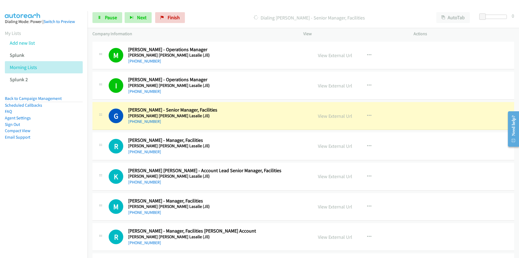
scroll to position [1919, 0]
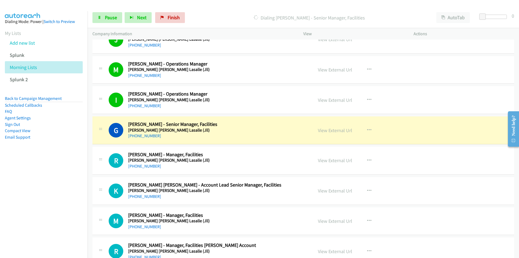
drag, startPoint x: 24, startPoint y: 196, endPoint x: 31, endPoint y: 194, distance: 7.4
click at [24, 196] on nav "Dialing Mode: Power | Switch to Preview My Lists Add new list Splunk Morning Li…" at bounding box center [44, 140] width 88 height 258
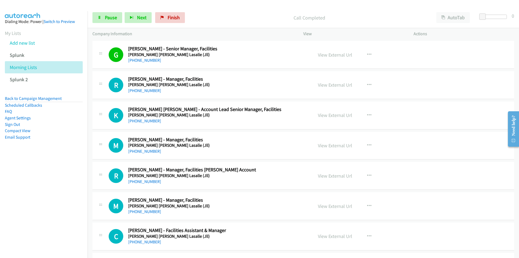
scroll to position [2000, 0]
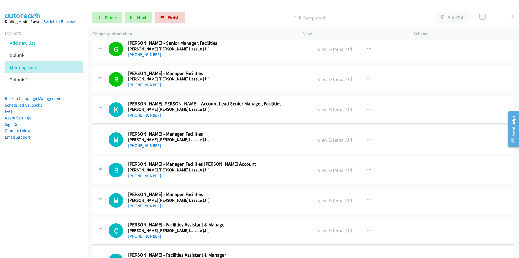
click at [62, 190] on nav "Dialing Mode: Power | Switch to Preview My Lists Add new list Splunk Morning Li…" at bounding box center [44, 140] width 88 height 258
click at [112, 17] on span "Pause" at bounding box center [111, 17] width 12 height 6
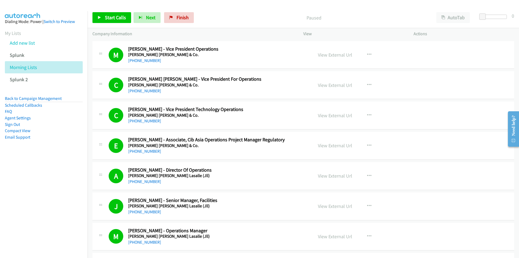
scroll to position [1757, 0]
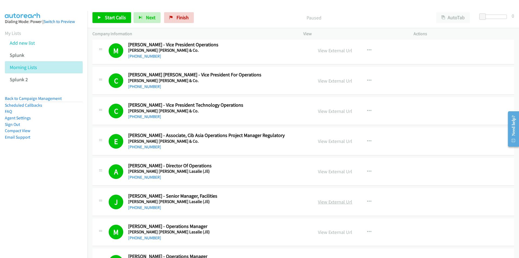
click at [327, 202] on link "View External Url" at bounding box center [335, 201] width 34 height 6
click at [112, 18] on span "Start Calls" at bounding box center [115, 17] width 21 height 6
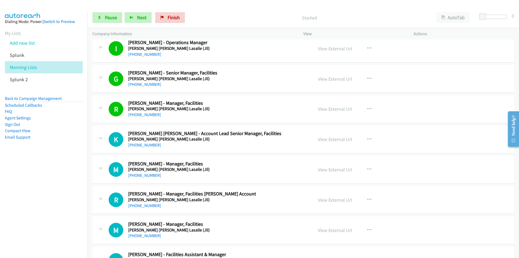
scroll to position [1946, 0]
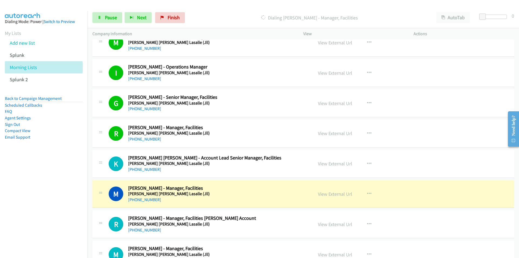
click at [59, 213] on nav "Dialing Mode: Power | Switch to Preview My Lists Add new list Splunk Morning Li…" at bounding box center [44, 140] width 88 height 258
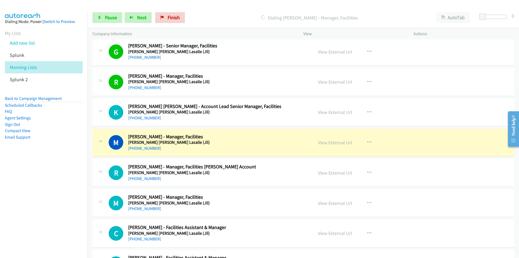
scroll to position [2000, 0]
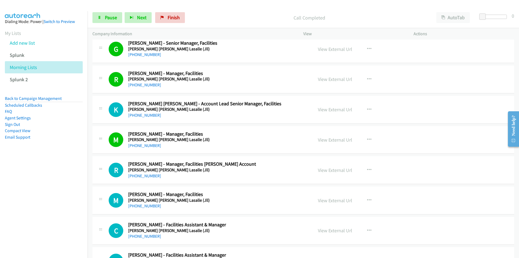
click at [61, 218] on nav "Dialing Mode: Power | Switch to Preview My Lists Add new list Splunk Morning Li…" at bounding box center [44, 140] width 88 height 258
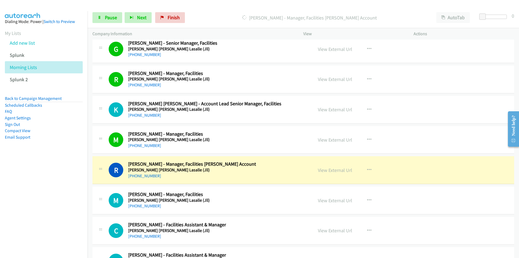
click at [35, 217] on nav "Dialing Mode: Power | Switch to Preview My Lists Add new list Splunk Morning Li…" at bounding box center [44, 140] width 88 height 258
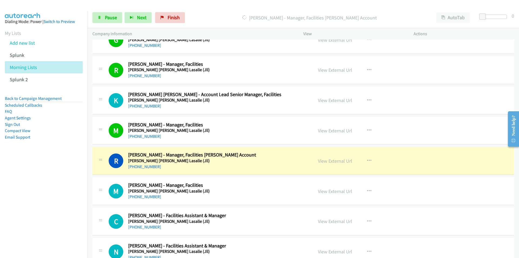
scroll to position [2054, 0]
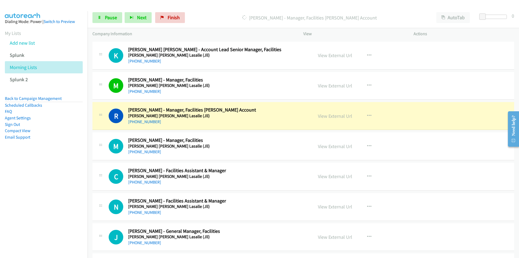
click at [72, 198] on nav "Dialing Mode: Power | Switch to Preview My Lists Add new list Splunk Morning Li…" at bounding box center [44, 140] width 88 height 258
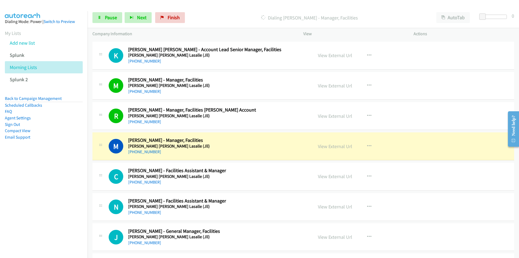
drag, startPoint x: 41, startPoint y: 211, endPoint x: 46, endPoint y: 211, distance: 5.1
click at [41, 211] on nav "Dialing Mode: Power | Switch to Preview My Lists Add new list Splunk Morning Li…" at bounding box center [44, 140] width 88 height 258
drag, startPoint x: 57, startPoint y: 209, endPoint x: 63, endPoint y: 206, distance: 6.5
click at [57, 209] on nav "Dialing Mode: Power | Switch to Preview My Lists Add new list Splunk Morning Li…" at bounding box center [44, 140] width 88 height 258
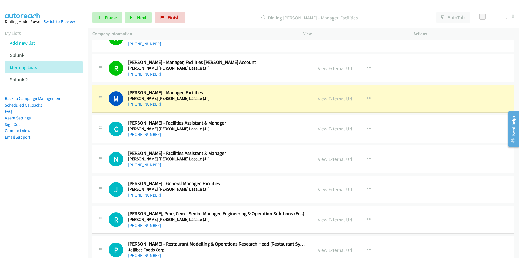
scroll to position [2108, 0]
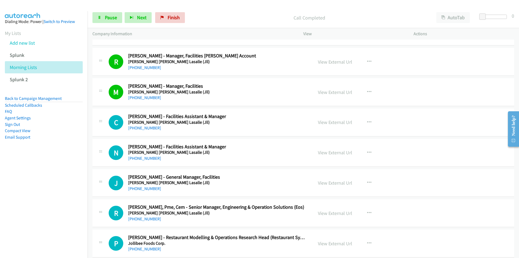
drag, startPoint x: 47, startPoint y: 212, endPoint x: 60, endPoint y: 210, distance: 12.7
click at [47, 212] on nav "Dialing Mode: Power | Switch to Preview My Lists Add new list Splunk Morning Li…" at bounding box center [44, 140] width 88 height 258
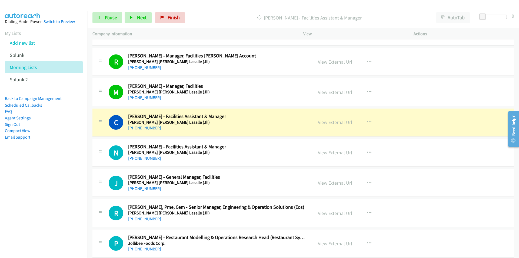
click at [47, 221] on nav "Dialing Mode: Power | Switch to Preview My Lists Add new list Splunk Morning Li…" at bounding box center [44, 140] width 88 height 258
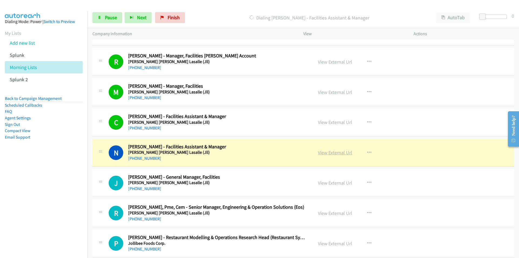
click at [338, 154] on link "View External Url" at bounding box center [335, 152] width 34 height 6
click at [105, 19] on span "Pause" at bounding box center [111, 17] width 12 height 6
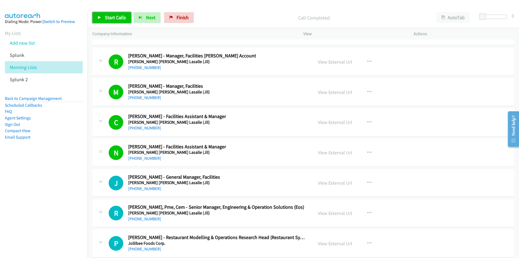
click at [113, 19] on span "Start Calls" at bounding box center [115, 17] width 21 height 6
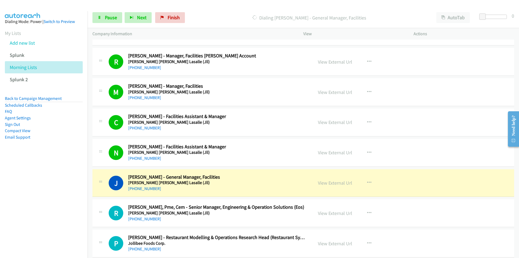
click at [58, 224] on nav "Dialing Mode: Power | Switch to Preview My Lists Add new list Splunk Morning Li…" at bounding box center [44, 140] width 88 height 258
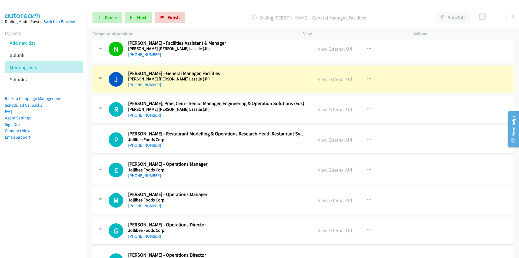
scroll to position [2216, 0]
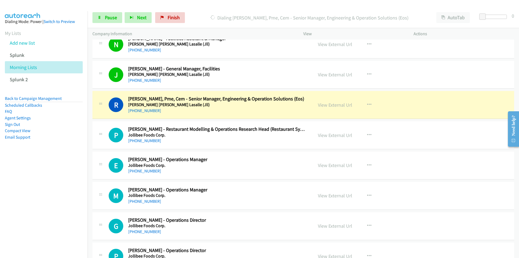
click at [65, 203] on nav "Dialing Mode: Power | Switch to Preview My Lists Add new list Splunk Morning Li…" at bounding box center [44, 140] width 88 height 258
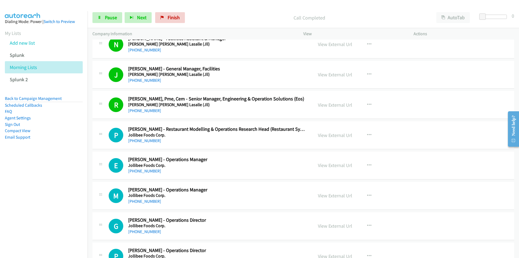
click at [65, 200] on nav "Dialing Mode: Power | Switch to Preview My Lists Add new list Splunk Morning Li…" at bounding box center [44, 140] width 88 height 258
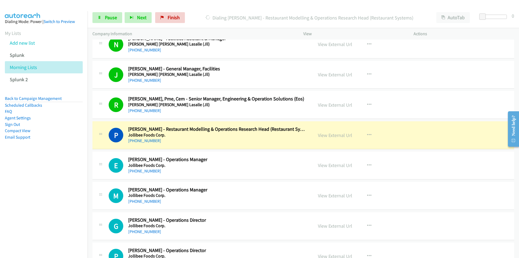
click at [55, 209] on nav "Dialing Mode: Power | Switch to Preview My Lists Add new list Splunk Morning Li…" at bounding box center [44, 140] width 88 height 258
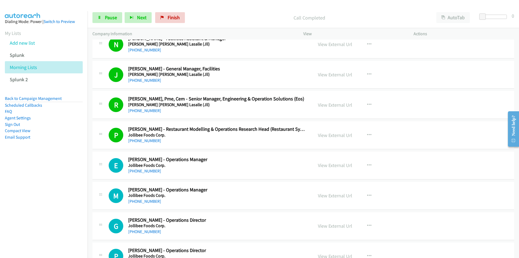
click at [29, 219] on nav "Dialing Mode: Power | Switch to Preview My Lists Add new list Splunk Morning Li…" at bounding box center [44, 140] width 88 height 258
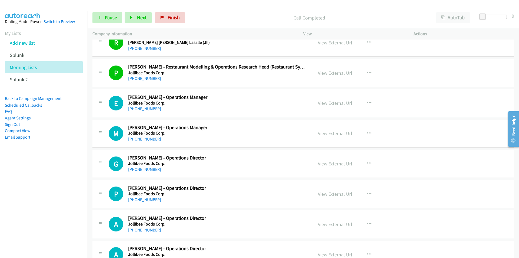
scroll to position [2324, 0]
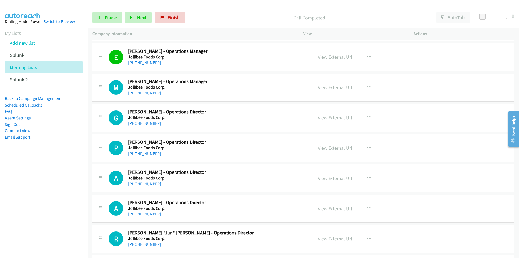
click at [5, 196] on nav "Dialing Mode: Power | Switch to Preview My Lists Add new list Splunk Morning Li…" at bounding box center [44, 140] width 88 height 258
click at [333, 88] on link "View External Url" at bounding box center [335, 87] width 34 height 6
click at [45, 194] on nav "Dialing Mode: Power | Switch to Preview My Lists Add new list Splunk Morning Li…" at bounding box center [44, 140] width 88 height 258
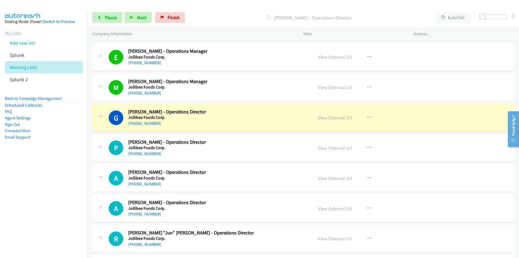
click at [24, 189] on nav "Dialing Mode: Power | Switch to Preview My Lists Add new list Splunk Morning Li…" at bounding box center [44, 140] width 88 height 258
click at [101, 20] on link "Pause" at bounding box center [107, 17] width 30 height 11
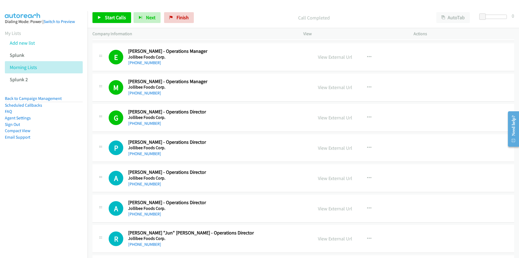
click at [55, 198] on nav "Dialing Mode: Power | Switch to Preview My Lists Add new list Splunk Morning Li…" at bounding box center [44, 140] width 88 height 258
click at [108, 13] on link "Start Calls" at bounding box center [111, 17] width 39 height 11
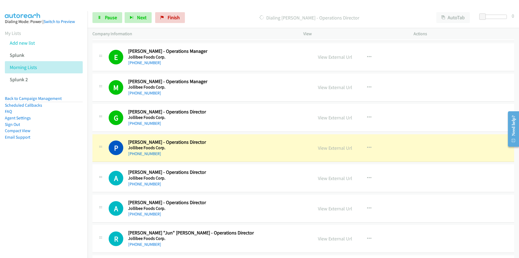
click at [57, 195] on nav "Dialing Mode: Power | Switch to Preview My Lists Add new list Splunk Morning Li…" at bounding box center [44, 140] width 88 height 258
click at [56, 198] on nav "Dialing Mode: Power | Switch to Preview My Lists Add new list Splunk Morning Li…" at bounding box center [44, 140] width 88 height 258
drag, startPoint x: 17, startPoint y: 209, endPoint x: 29, endPoint y: 208, distance: 12.0
click at [17, 209] on nav "Dialing Mode: Power | Switch to Preview My Lists Add new list Splunk Morning Li…" at bounding box center [44, 140] width 88 height 258
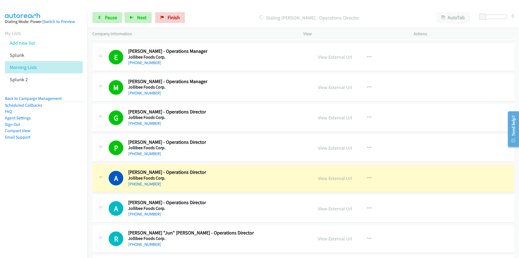
click at [31, 205] on nav "Dialing Mode: Power | Switch to Preview My Lists Add new list Splunk Morning Li…" at bounding box center [44, 140] width 88 height 258
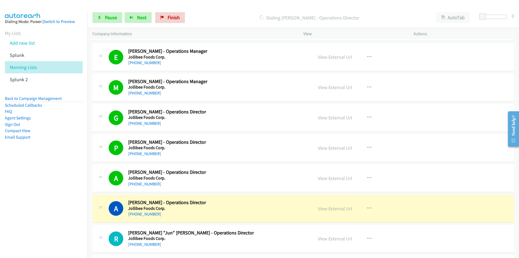
click at [26, 224] on nav "Dialing Mode: Power | Switch to Preview My Lists Add new list Splunk Morning Li…" at bounding box center [44, 140] width 88 height 258
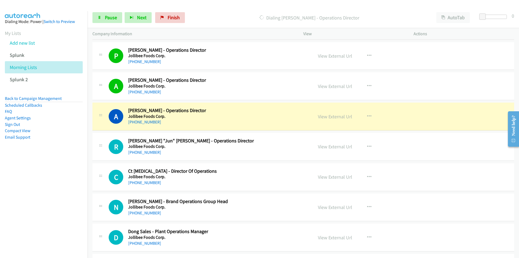
scroll to position [2432, 0]
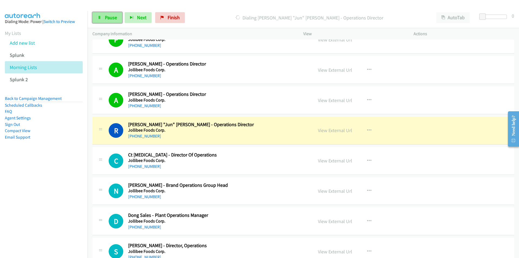
click at [105, 15] on span "Pause" at bounding box center [111, 17] width 12 height 6
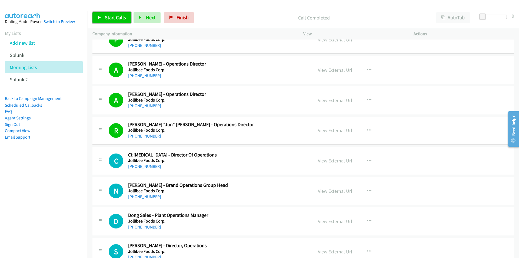
click at [99, 13] on link "Start Calls" at bounding box center [111, 17] width 39 height 11
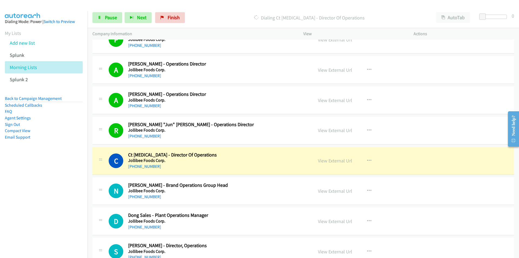
drag, startPoint x: 69, startPoint y: 227, endPoint x: 91, endPoint y: 216, distance: 23.7
click at [69, 227] on nav "Dialing Mode: Power | Switch to Preview My Lists Add new list Splunk Morning Li…" at bounding box center [44, 140] width 88 height 258
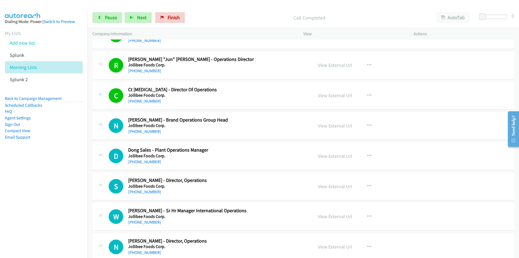
scroll to position [2513, 0]
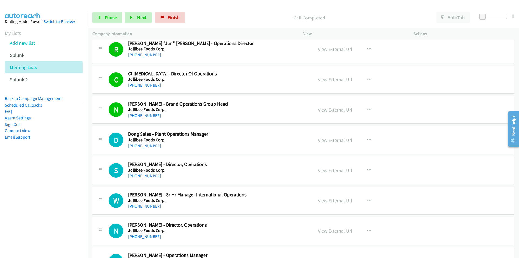
click at [58, 192] on nav "Dialing Mode: Power | Switch to Preview My Lists Add new list Splunk Morning Li…" at bounding box center [44, 140] width 88 height 258
click at [325, 139] on link "View External Url" at bounding box center [335, 140] width 34 height 6
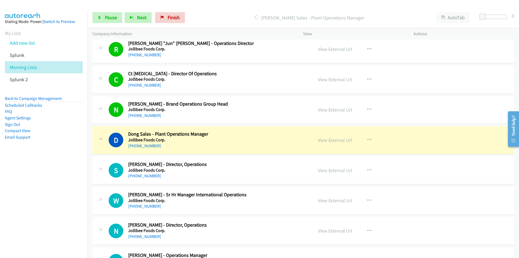
drag, startPoint x: 60, startPoint y: 191, endPoint x: 113, endPoint y: 176, distance: 55.0
click at [60, 191] on nav "Dialing Mode: Power | Switch to Preview My Lists Add new list Splunk Morning Li…" at bounding box center [44, 140] width 88 height 258
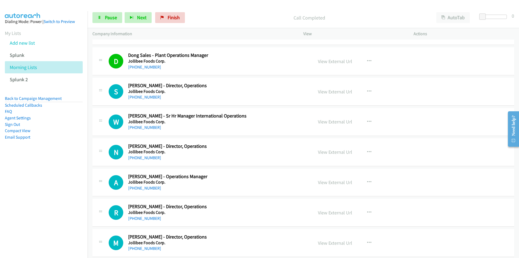
scroll to position [2594, 0]
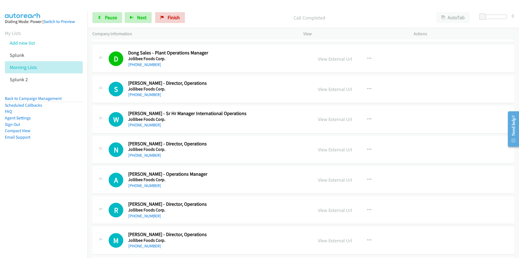
click at [55, 184] on nav "Dialing Mode: Power | Switch to Preview My Lists Add new list Splunk Morning Li…" at bounding box center [44, 140] width 88 height 258
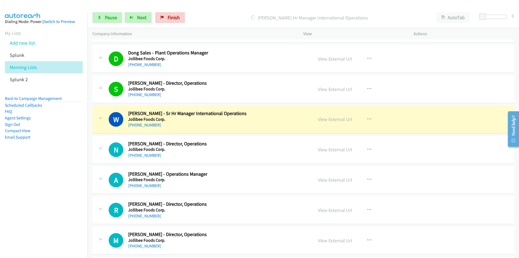
drag, startPoint x: 43, startPoint y: 195, endPoint x: 56, endPoint y: 189, distance: 13.7
click at [43, 195] on nav "Dialing Mode: Power | Switch to Preview My Lists Add new list Splunk Morning Li…" at bounding box center [44, 140] width 88 height 258
click at [336, 122] on link "View External Url" at bounding box center [335, 119] width 34 height 6
click at [105, 16] on span "Pause" at bounding box center [111, 17] width 12 height 6
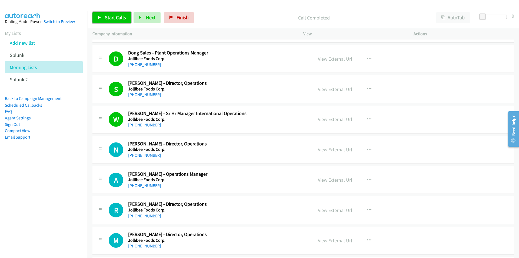
click at [104, 19] on link "Start Calls" at bounding box center [111, 17] width 39 height 11
click at [53, 227] on nav "Dialing Mode: Power | Switch to Preview My Lists Add new list Splunk Morning Li…" at bounding box center [44, 140] width 88 height 258
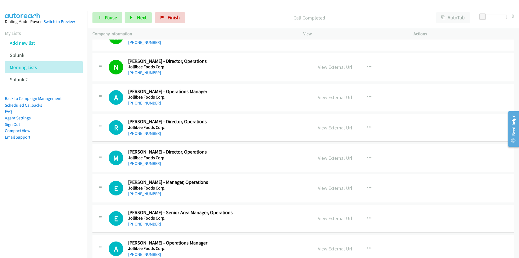
scroll to position [2702, 0]
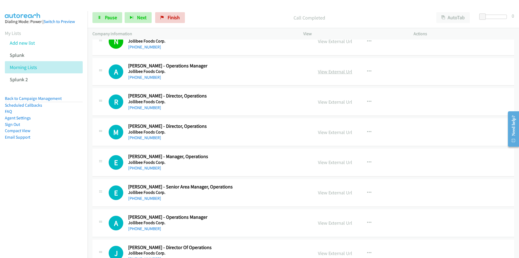
click at [336, 71] on link "View External Url" at bounding box center [335, 71] width 34 height 6
click at [56, 212] on nav "Dialing Mode: Power | Switch to Preview My Lists Add new list Splunk Morning Li…" at bounding box center [44, 140] width 88 height 258
click at [340, 192] on link "View External Url" at bounding box center [335, 192] width 34 height 6
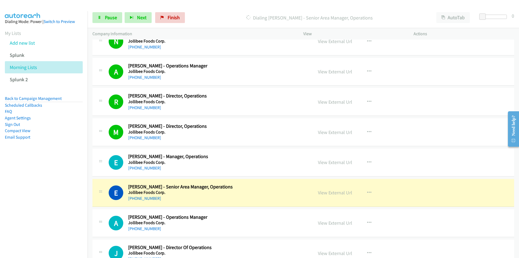
drag, startPoint x: 14, startPoint y: 223, endPoint x: 22, endPoint y: 219, distance: 8.9
click at [14, 223] on nav "Dialing Mode: Power | Switch to Preview My Lists Add new list Splunk Morning Li…" at bounding box center [44, 140] width 88 height 258
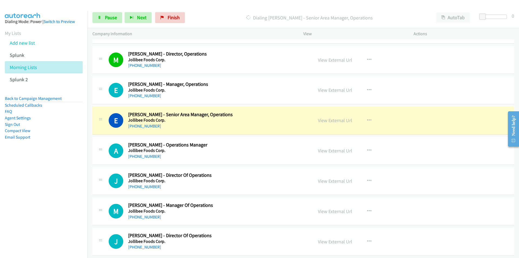
scroll to position [2783, 0]
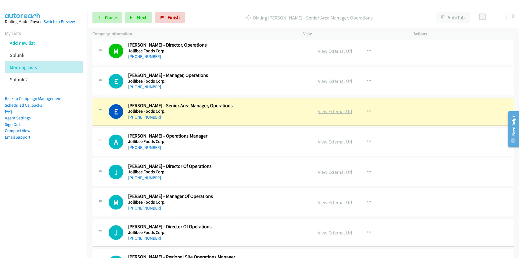
click at [342, 111] on link "View External Url" at bounding box center [335, 111] width 34 height 6
click at [107, 20] on span "Pause" at bounding box center [111, 17] width 12 height 6
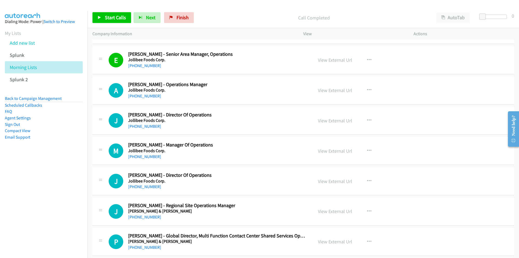
scroll to position [2837, 0]
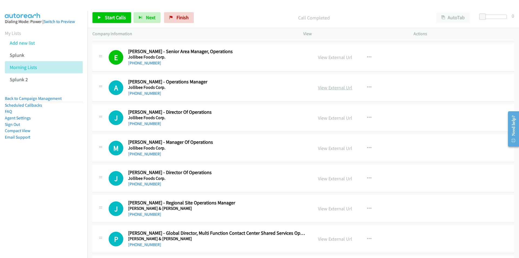
click at [332, 87] on link "View External Url" at bounding box center [335, 87] width 34 height 6
click at [367, 117] on icon "button" at bounding box center [369, 117] width 4 height 4
click at [338, 151] on link "Start Calls Here" at bounding box center [340, 153] width 72 height 11
click at [111, 15] on span "Start Calls" at bounding box center [115, 17] width 21 height 6
click at [103, 11] on div "Start Calls Pause Next Finish Call Completed AutoTab AutoTab 0" at bounding box center [303, 17] width 431 height 21
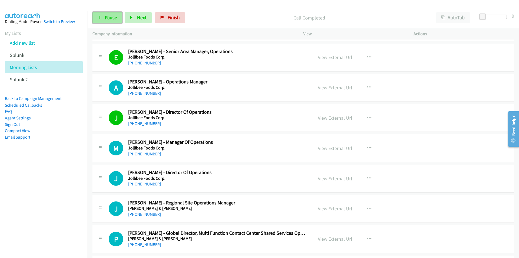
click at [105, 17] on span "Pause" at bounding box center [111, 17] width 12 height 6
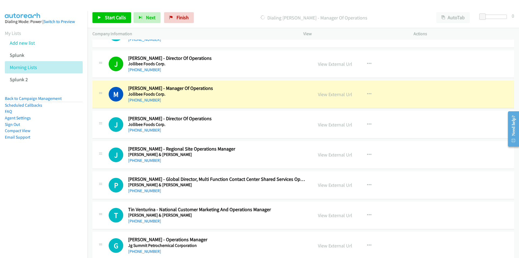
scroll to position [2891, 0]
click at [53, 201] on nav "Dialing Mode: Power | Switch to Preview My Lists Add new list Splunk Morning Li…" at bounding box center [44, 140] width 88 height 258
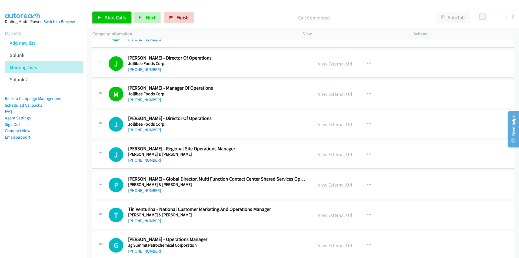
click at [106, 18] on span "Start Calls" at bounding box center [115, 17] width 21 height 6
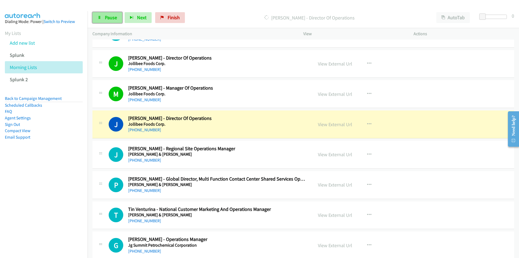
click at [112, 15] on span "Pause" at bounding box center [111, 17] width 12 height 6
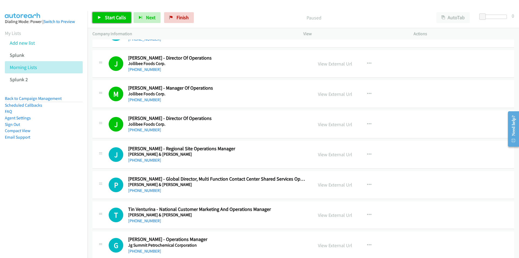
click at [107, 21] on link "Start Calls" at bounding box center [111, 17] width 39 height 11
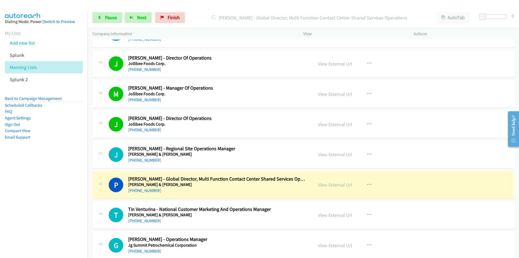
click at [77, 196] on nav "Dialing Mode: Power | Switch to Preview My Lists Add new list Splunk Morning Li…" at bounding box center [44, 140] width 88 height 258
click at [29, 189] on nav "Dialing Mode: Power | Switch to Preview My Lists Add new list Splunk Morning Li…" at bounding box center [44, 140] width 88 height 258
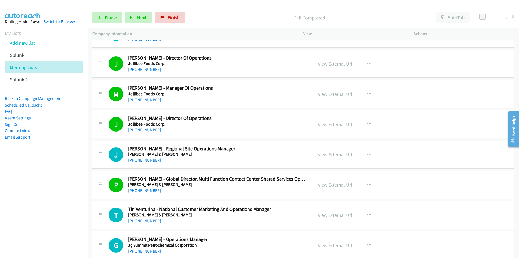
click at [75, 215] on nav "Dialing Mode: Power | Switch to Preview My Lists Add new list Splunk Morning Li…" at bounding box center [44, 140] width 88 height 258
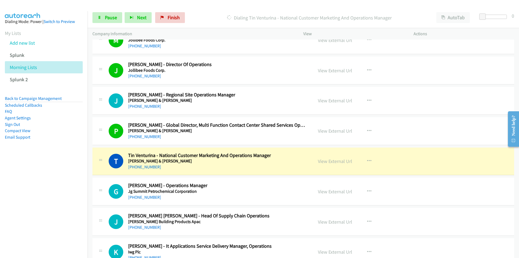
scroll to position [2946, 0]
click at [62, 217] on nav "Dialing Mode: Power | Switch to Preview My Lists Add new list Splunk Morning Li…" at bounding box center [44, 140] width 88 height 258
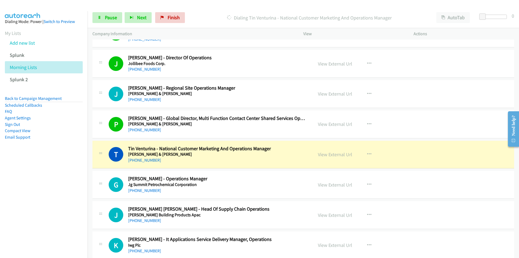
scroll to position [3000, 0]
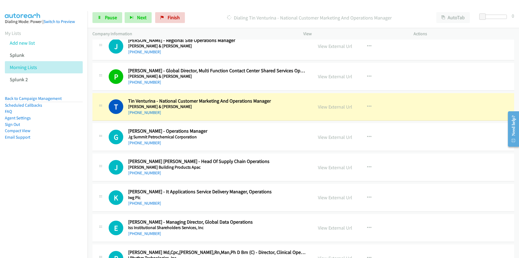
click at [53, 206] on nav "Dialing Mode: Power | Switch to Preview My Lists Add new list Splunk Morning Li…" at bounding box center [44, 140] width 88 height 258
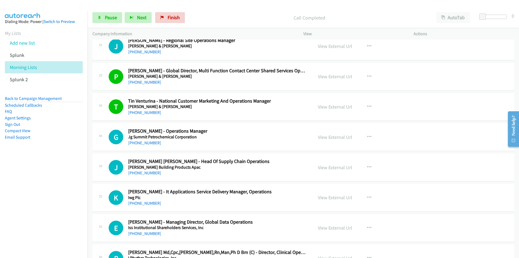
click at [50, 203] on nav "Dialing Mode: Power | Switch to Preview My Lists Add new list Splunk Morning Li…" at bounding box center [44, 140] width 88 height 258
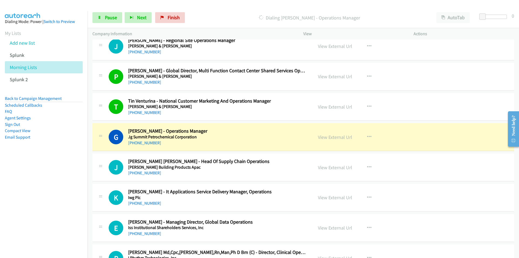
click at [42, 195] on nav "Dialing Mode: Power | Switch to Preview My Lists Add new list Splunk Morning Li…" at bounding box center [44, 140] width 88 height 258
drag, startPoint x: 61, startPoint y: 219, endPoint x: 74, endPoint y: 217, distance: 13.1
click at [61, 219] on nav "Dialing Mode: Power | Switch to Preview My Lists Add new list Splunk Morning Li…" at bounding box center [44, 140] width 88 height 258
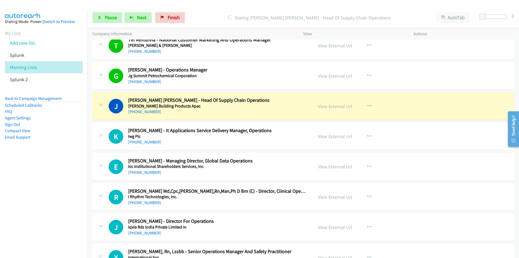
scroll to position [3054, 0]
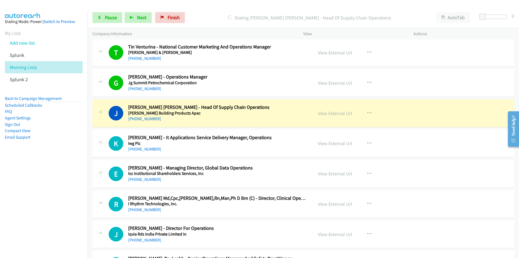
click at [35, 209] on nav "Dialing Mode: Power | Switch to Preview My Lists Add new list Splunk Morning Li…" at bounding box center [44, 140] width 88 height 258
click at [71, 201] on nav "Dialing Mode: Power | Switch to Preview My Lists Add new list Splunk Morning Li…" at bounding box center [44, 140] width 88 height 258
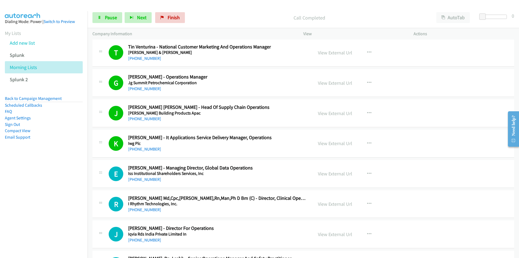
drag, startPoint x: 53, startPoint y: 191, endPoint x: 59, endPoint y: 198, distance: 9.0
click at [57, 196] on nav "Dialing Mode: Power | Switch to Preview My Lists Add new list Splunk Morning Li…" at bounding box center [44, 140] width 88 height 258
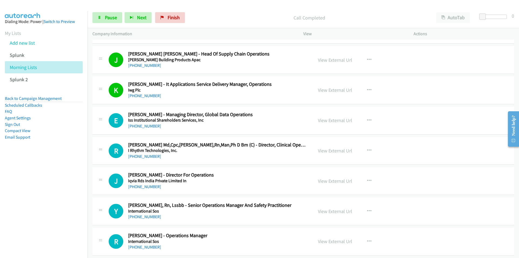
scroll to position [3108, 0]
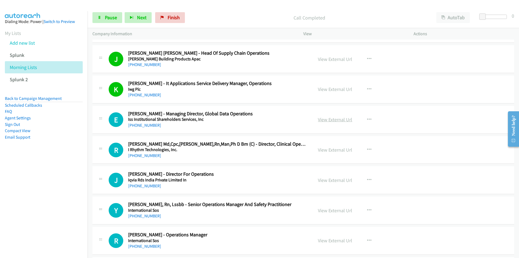
click at [340, 119] on link "View External Url" at bounding box center [335, 119] width 34 height 6
drag, startPoint x: 64, startPoint y: 199, endPoint x: 72, endPoint y: 197, distance: 8.3
click at [64, 199] on nav "Dialing Mode: Power | Switch to Preview My Lists Add new list Splunk Morning Li…" at bounding box center [44, 140] width 88 height 258
click at [62, 210] on nav "Dialing Mode: Power | Switch to Preview My Lists Add new list Splunk Morning Li…" at bounding box center [44, 140] width 88 height 258
click at [100, 19] on icon at bounding box center [100, 18] width 4 height 4
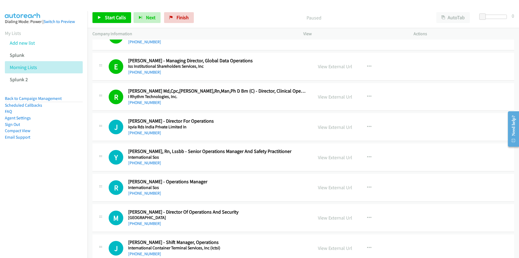
scroll to position [3162, 0]
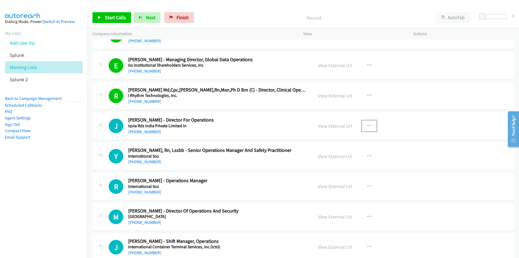
click at [367, 125] on icon "button" at bounding box center [369, 125] width 4 height 4
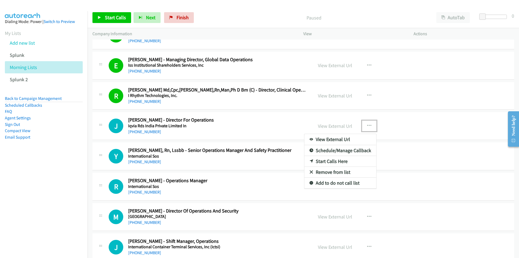
click at [335, 161] on link "Start Calls Here" at bounding box center [340, 161] width 72 height 11
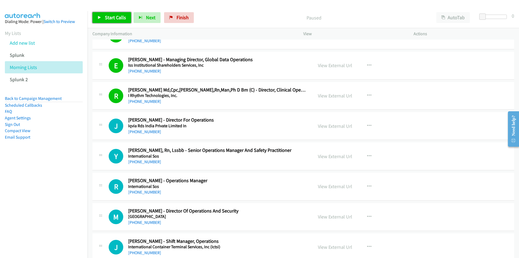
click at [111, 17] on span "Start Calls" at bounding box center [115, 17] width 21 height 6
click at [225, 120] on h2 "Jeffrey Caracas - Director For Operations" at bounding box center [217, 120] width 178 height 6
click at [318, 123] on link "View External Url" at bounding box center [335, 126] width 34 height 6
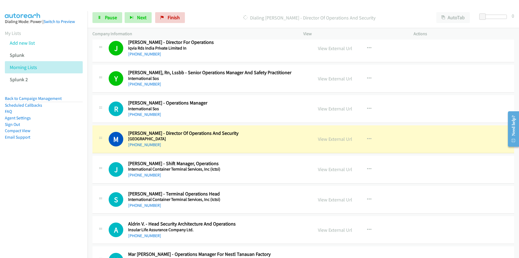
scroll to position [3243, 0]
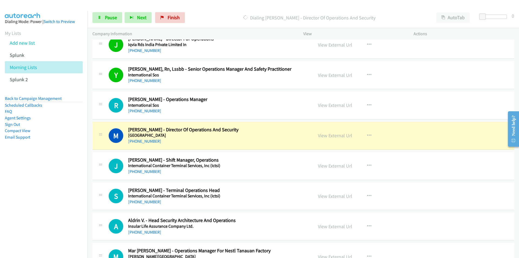
click at [61, 189] on nav "Dialing Mode: Power | Switch to Preview My Lists Add new list Splunk Morning Li…" at bounding box center [44, 140] width 88 height 258
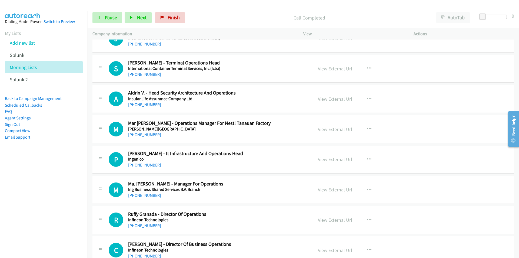
scroll to position [3351, 0]
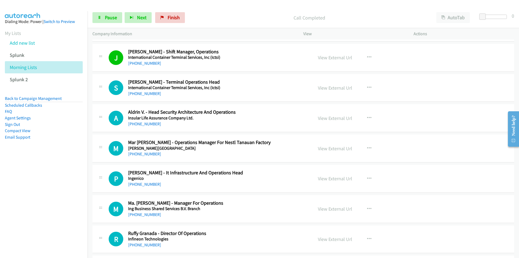
click at [54, 195] on nav "Dialing Mode: Power | Switch to Preview My Lists Add new list Splunk Morning Li…" at bounding box center [44, 140] width 88 height 258
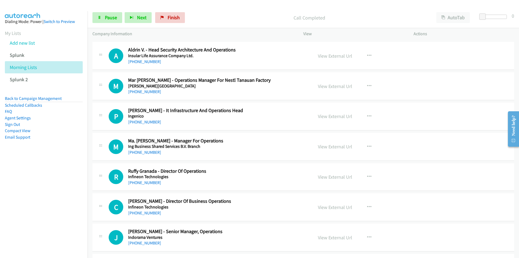
scroll to position [3432, 0]
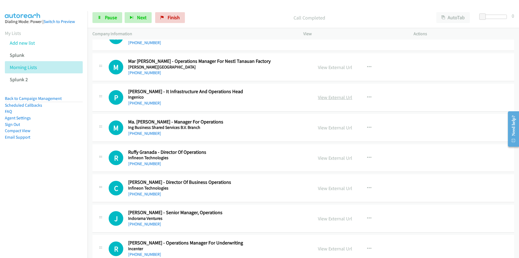
click at [335, 97] on link "View External Url" at bounding box center [335, 97] width 34 height 6
click at [73, 180] on nav "Dialing Mode: Power | Switch to Preview My Lists Add new list Splunk Morning Li…" at bounding box center [44, 140] width 88 height 258
click at [339, 127] on link "View External Url" at bounding box center [335, 127] width 34 height 6
drag, startPoint x: 34, startPoint y: 200, endPoint x: 38, endPoint y: 198, distance: 4.5
click at [34, 200] on nav "Dialing Mode: Power | Switch to Preview My Lists Add new list Splunk Morning Li…" at bounding box center [44, 140] width 88 height 258
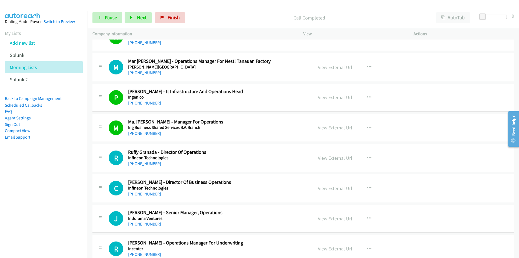
click at [336, 130] on link "View External Url" at bounding box center [335, 127] width 34 height 6
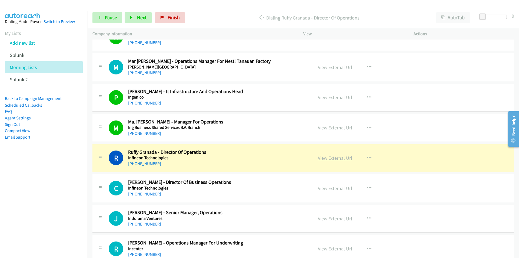
click at [332, 158] on link "View External Url" at bounding box center [335, 158] width 34 height 6
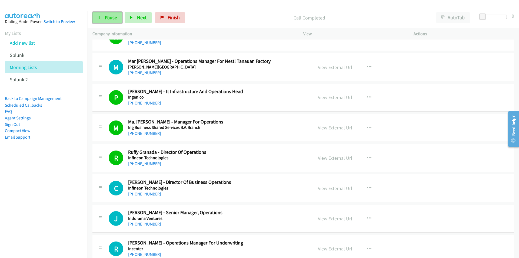
click at [107, 21] on link "Pause" at bounding box center [107, 17] width 30 height 11
click at [336, 126] on link "View External Url" at bounding box center [335, 127] width 34 height 6
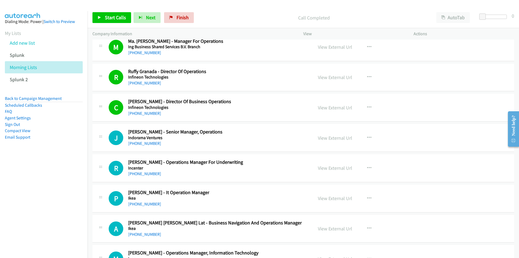
scroll to position [3567, 0]
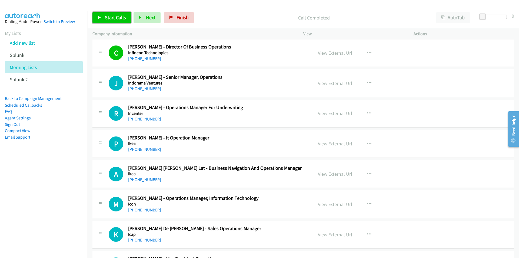
click at [111, 15] on span "Start Calls" at bounding box center [115, 17] width 21 height 6
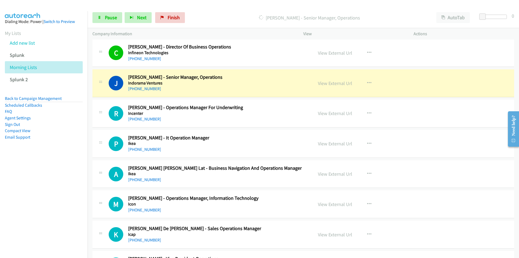
click at [58, 200] on nav "Dialing Mode: Power | Switch to Preview My Lists Add new list Splunk Morning Li…" at bounding box center [44, 140] width 88 height 258
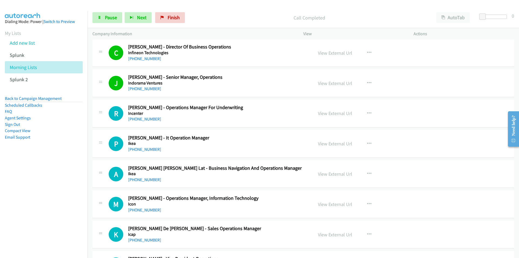
drag, startPoint x: 67, startPoint y: 196, endPoint x: 82, endPoint y: 190, distance: 16.2
click at [67, 196] on nav "Dialing Mode: Power | Switch to Preview My Lists Add new list Splunk Morning Li…" at bounding box center [44, 140] width 88 height 258
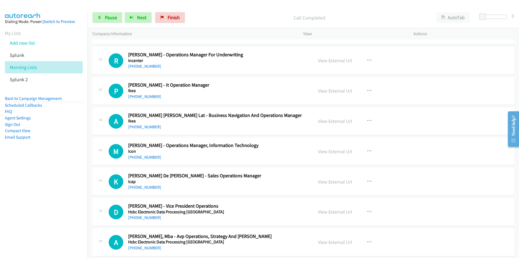
scroll to position [3621, 0]
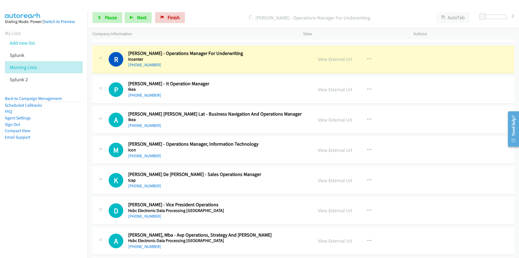
click at [66, 201] on nav "Dialing Mode: Power | Switch to Preview My Lists Add new list Splunk Morning Li…" at bounding box center [44, 140] width 88 height 258
click at [14, 180] on nav "Dialing Mode: Power | Switch to Preview My Lists Add new list Splunk Morning Li…" at bounding box center [44, 140] width 88 height 258
click at [332, 59] on link "View External Url" at bounding box center [335, 59] width 34 height 6
click at [102, 15] on link "Pause" at bounding box center [107, 17] width 30 height 11
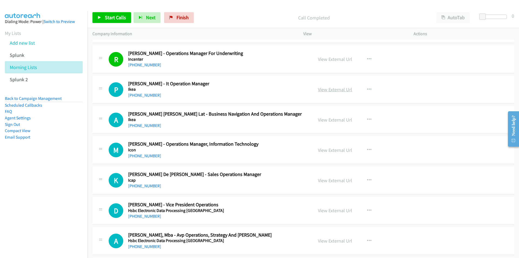
click at [338, 88] on link "View External Url" at bounding box center [335, 89] width 34 height 6
click at [111, 17] on span "Start Calls" at bounding box center [115, 17] width 21 height 6
drag, startPoint x: 67, startPoint y: 155, endPoint x: 70, endPoint y: 154, distance: 3.2
click at [67, 155] on aside "Dialing Mode: Power | Switch to Preview My Lists Add new list Splunk Morning Li…" at bounding box center [44, 87] width 88 height 153
click at [338, 149] on link "View External Url" at bounding box center [335, 150] width 34 height 6
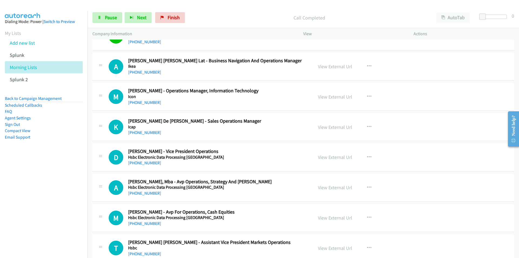
scroll to position [3675, 0]
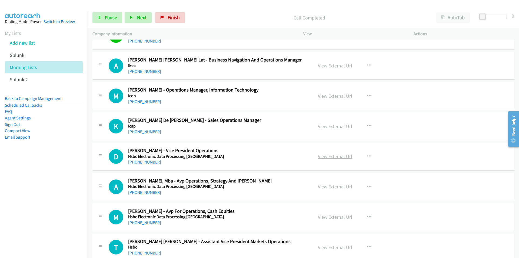
click at [329, 158] on link "View External Url" at bounding box center [335, 156] width 34 height 6
drag, startPoint x: 52, startPoint y: 211, endPoint x: 56, endPoint y: 210, distance: 3.9
click at [52, 211] on nav "Dialing Mode: Power | Switch to Preview My Lists Add new list Splunk Morning Li…" at bounding box center [44, 140] width 88 height 258
click at [42, 190] on nav "Dialing Mode: Power | Switch to Preview My Lists Add new list Splunk Morning Li…" at bounding box center [44, 140] width 88 height 258
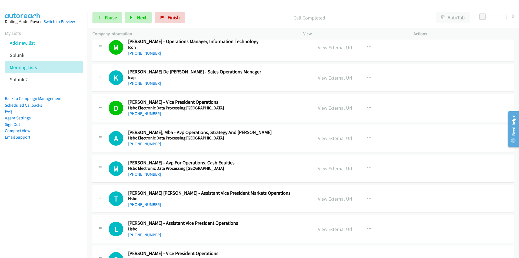
scroll to position [3729, 0]
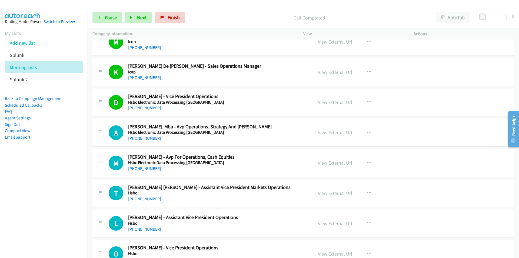
drag, startPoint x: 61, startPoint y: 191, endPoint x: 72, endPoint y: 191, distance: 10.3
click at [62, 191] on nav "Dialing Mode: Power | Switch to Preview My Lists Add new list Splunk Morning Li…" at bounding box center [44, 140] width 88 height 258
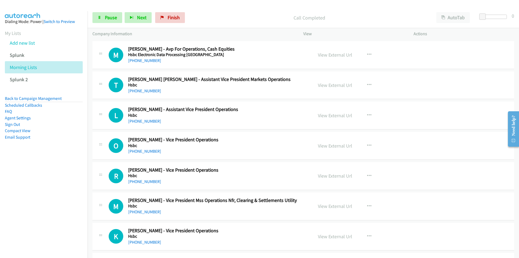
scroll to position [3837, 0]
click at [326, 114] on link "View External Url" at bounding box center [335, 115] width 34 height 6
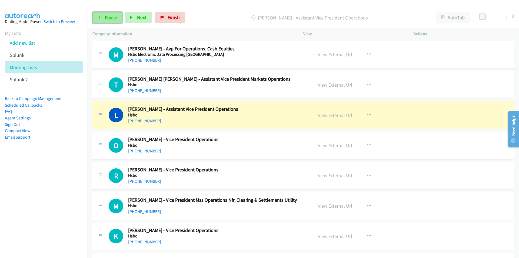
click at [110, 18] on span "Pause" at bounding box center [111, 17] width 12 height 6
click at [108, 19] on span "Start Calls" at bounding box center [115, 17] width 21 height 6
click at [108, 19] on span "Pause" at bounding box center [111, 17] width 12 height 6
